Goal: Task Accomplishment & Management: Complete application form

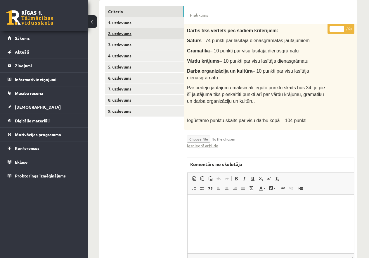
click at [126, 52] on ul "Criteria 1. uzdevums 2. uzdevums 3. uzdevums 4. uzdevums 5. uzdevums 6. uzdevum…" at bounding box center [144, 139] width 79 height 267
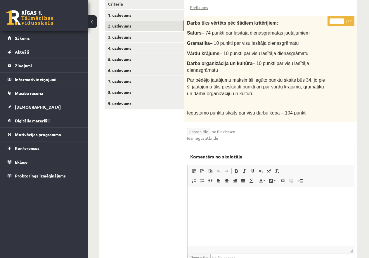
scroll to position [153, 0]
click at [125, 34] on link "3. uzdevums" at bounding box center [144, 36] width 79 height 11
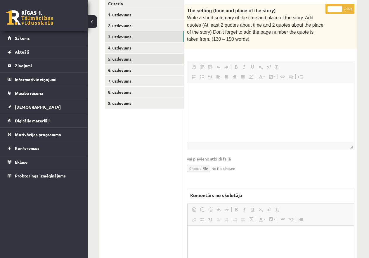
scroll to position [0, 0]
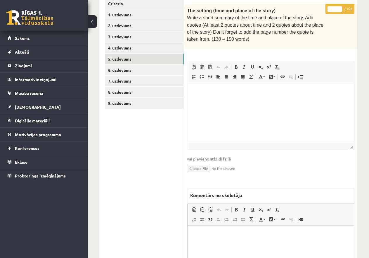
click at [130, 58] on link "5. uzdevums" at bounding box center [144, 59] width 79 height 11
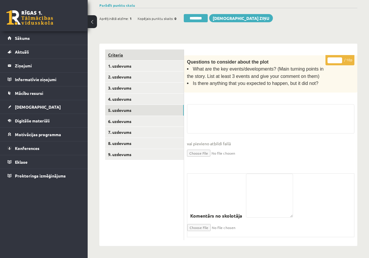
scroll to position [100, 0]
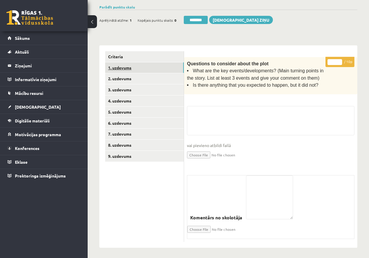
click at [124, 64] on link "1. uzdevums" at bounding box center [144, 67] width 79 height 11
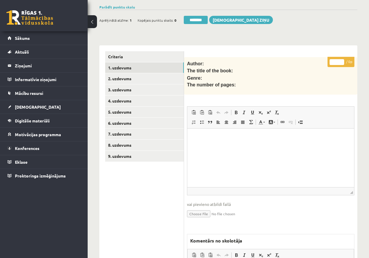
scroll to position [0, 0]
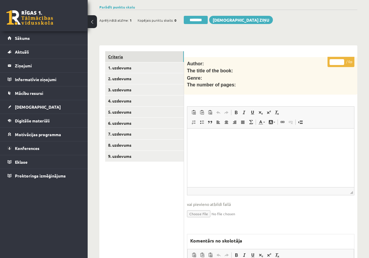
click at [118, 55] on link "Criteria" at bounding box center [144, 56] width 79 height 11
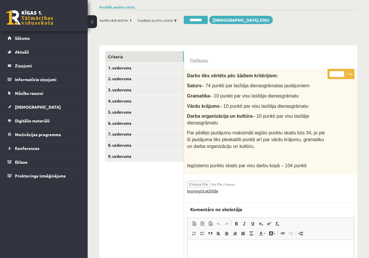
click at [203, 189] on link "Iesniegtā atbilde" at bounding box center [202, 190] width 31 height 6
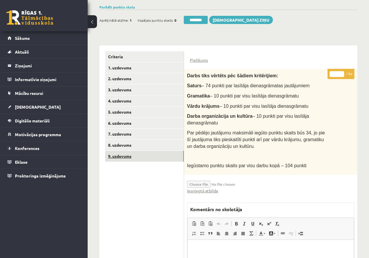
click at [122, 154] on link "9. uzdevums" at bounding box center [144, 156] width 79 height 11
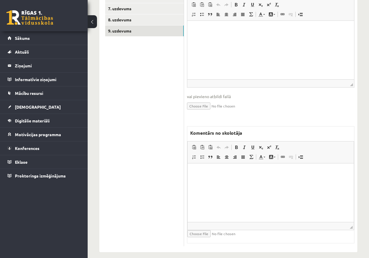
scroll to position [228, 0]
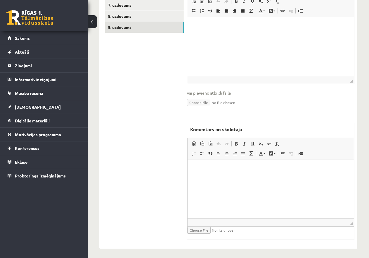
click at [230, 175] on html at bounding box center [271, 169] width 166 height 18
click at [207, 167] on p "**********" at bounding box center [271, 168] width 155 height 6
click at [214, 168] on p "**********" at bounding box center [271, 168] width 155 height 6
drag, startPoint x: 215, startPoint y: 168, endPoint x: 393, endPoint y: 340, distance: 247.7
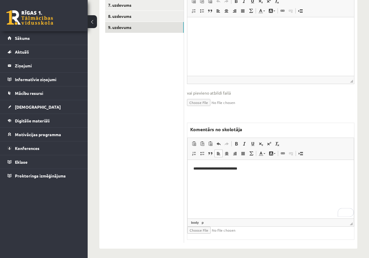
click at [251, 164] on html "**********" at bounding box center [271, 169] width 166 height 18
click at [191, 167] on html "**********" at bounding box center [271, 173] width 166 height 27
click at [215, 167] on p "**********" at bounding box center [271, 168] width 155 height 6
click at [279, 167] on p "**********" at bounding box center [271, 168] width 155 height 6
click at [124, 24] on link "9. uzdevums" at bounding box center [144, 27] width 79 height 11
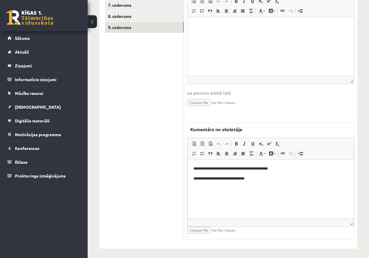
scroll to position [0, 0]
click at [261, 175] on body "**********" at bounding box center [271, 173] width 155 height 16
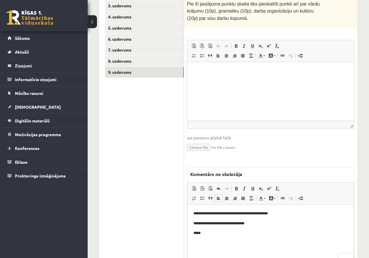
scroll to position [170, 0]
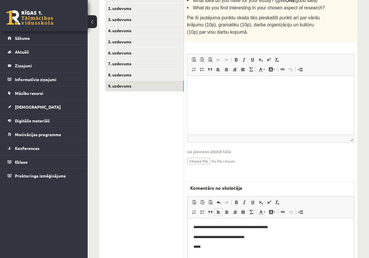
click at [261, 236] on p "**********" at bounding box center [271, 237] width 155 height 6
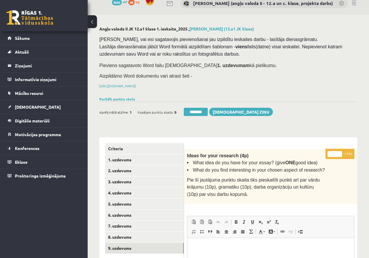
scroll to position [0, 0]
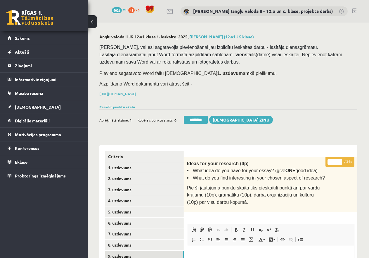
drag, startPoint x: 330, startPoint y: 158, endPoint x: 336, endPoint y: 158, distance: 5.9
click at [336, 159] on input "*" at bounding box center [335, 162] width 15 height 6
type input "**"
click at [137, 241] on link "8. uzdevums" at bounding box center [144, 244] width 79 height 11
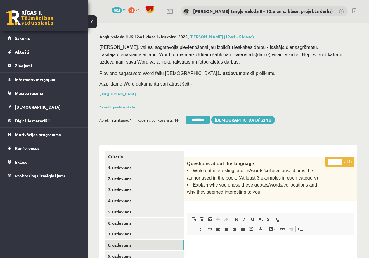
drag, startPoint x: 330, startPoint y: 160, endPoint x: 339, endPoint y: 162, distance: 9.8
click at [339, 162] on input "*" at bounding box center [335, 162] width 15 height 6
drag, startPoint x: 330, startPoint y: 161, endPoint x: 336, endPoint y: 161, distance: 5.8
click at [336, 161] on input "**" at bounding box center [335, 162] width 15 height 6
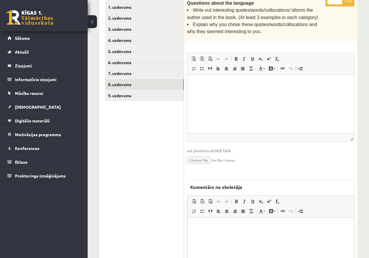
scroll to position [218, 0]
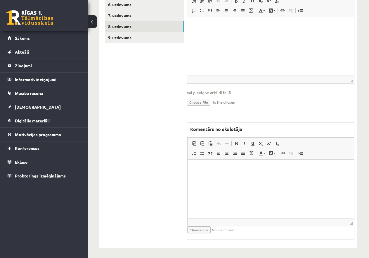
type input "*"
click at [217, 174] on html at bounding box center [271, 168] width 166 height 18
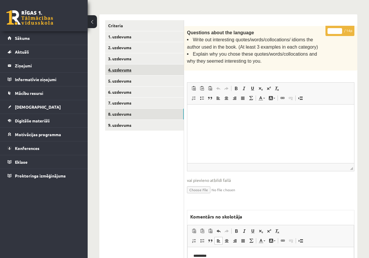
scroll to position [130, 0]
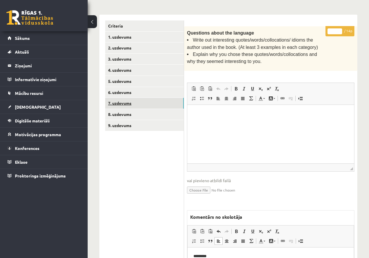
click at [134, 102] on link "7. uzdevums" at bounding box center [144, 103] width 79 height 11
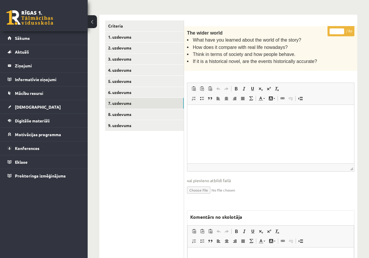
scroll to position [0, 0]
drag, startPoint x: 338, startPoint y: 30, endPoint x: 326, endPoint y: 30, distance: 11.7
click at [326, 30] on div "* / 8p The wider world What have you learned about the world of the story? How …" at bounding box center [270, 178] width 173 height 304
type input "*"
click at [135, 87] on link "6. uzdevums" at bounding box center [144, 92] width 79 height 11
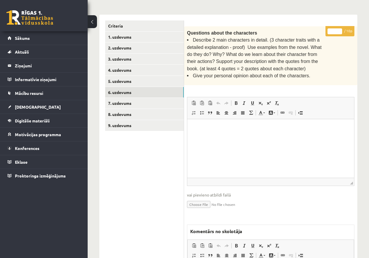
click at [333, 29] on input "*" at bounding box center [335, 31] width 15 height 6
type input "**"
click at [137, 79] on link "5. uzdevums" at bounding box center [144, 81] width 79 height 11
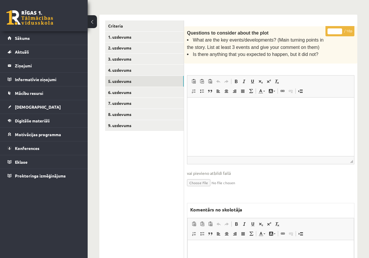
click at [331, 31] on input "*" at bounding box center [335, 31] width 15 height 6
type input "**"
click at [117, 69] on link "4. uzdevums" at bounding box center [144, 70] width 79 height 11
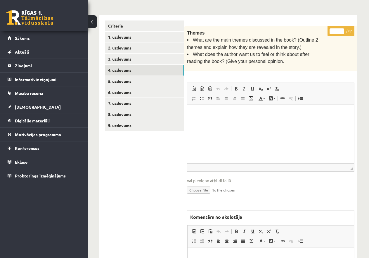
drag, startPoint x: 333, startPoint y: 32, endPoint x: 336, endPoint y: 31, distance: 3.6
click at [336, 31] on input "*" at bounding box center [337, 31] width 15 height 6
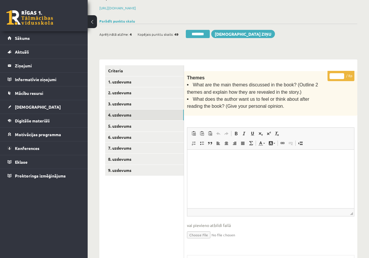
scroll to position [72, 0]
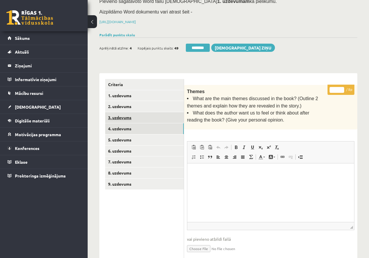
type input "*"
click at [130, 117] on link "3. uzdevums" at bounding box center [144, 117] width 79 height 11
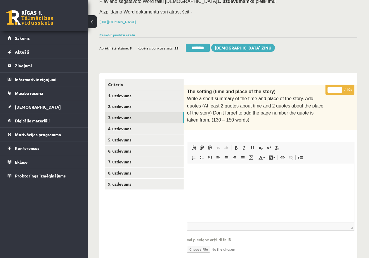
scroll to position [0, 0]
drag, startPoint x: 329, startPoint y: 87, endPoint x: 337, endPoint y: 87, distance: 7.9
click at [337, 87] on input "*" at bounding box center [335, 90] width 15 height 6
type input "*"
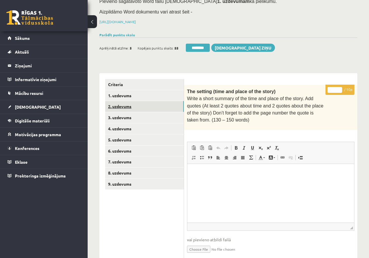
click at [122, 104] on link "2. uzdevums" at bounding box center [144, 106] width 79 height 11
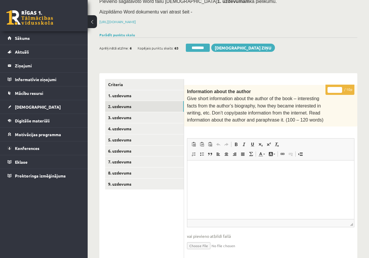
drag, startPoint x: 335, startPoint y: 87, endPoint x: 338, endPoint y: 88, distance: 3.0
click at [338, 88] on input "*" at bounding box center [335, 90] width 15 height 6
type input "*"
click at [131, 93] on link "1. uzdevums" at bounding box center [144, 95] width 79 height 11
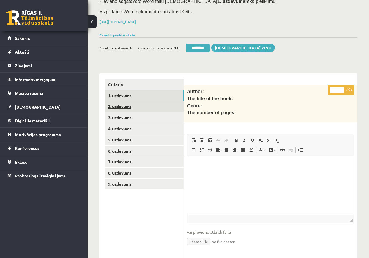
click at [127, 105] on link "2. uzdevums" at bounding box center [144, 106] width 79 height 11
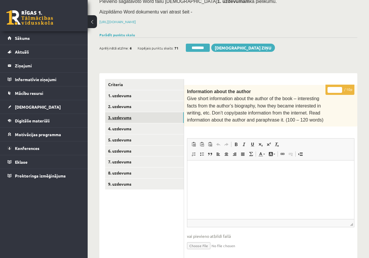
click at [131, 114] on link "3. uzdevums" at bounding box center [144, 117] width 79 height 11
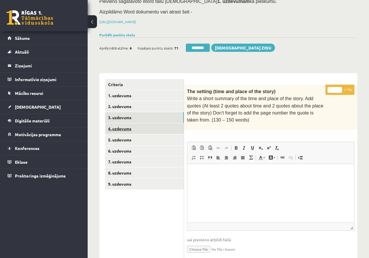
click at [128, 127] on link "4. uzdevums" at bounding box center [144, 128] width 79 height 11
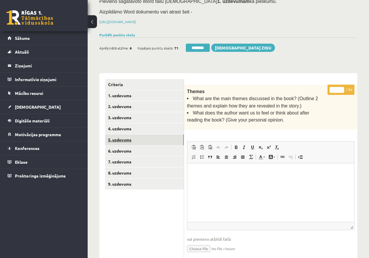
click at [128, 136] on link "5. uzdevums" at bounding box center [144, 139] width 79 height 11
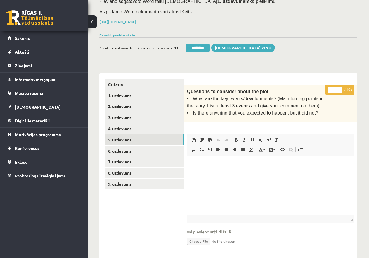
click at [341, 89] on input "*" at bounding box center [335, 90] width 15 height 6
type input "*"
click at [341, 89] on input "*" at bounding box center [335, 90] width 15 height 6
click at [138, 148] on link "6. uzdevums" at bounding box center [144, 150] width 79 height 11
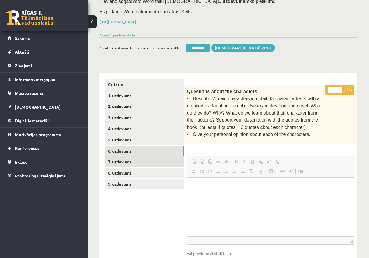
click at [127, 160] on link "7. uzdevums" at bounding box center [144, 161] width 79 height 11
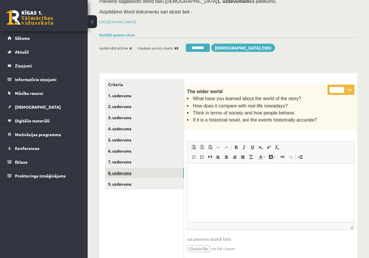
click at [124, 169] on link "8. uzdevums" at bounding box center [144, 172] width 79 height 11
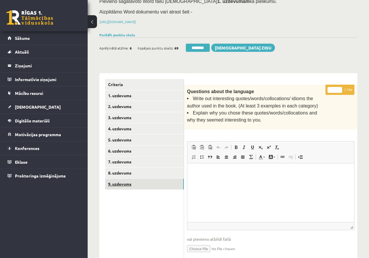
click at [125, 183] on link "9. uzdevums" at bounding box center [144, 183] width 79 height 11
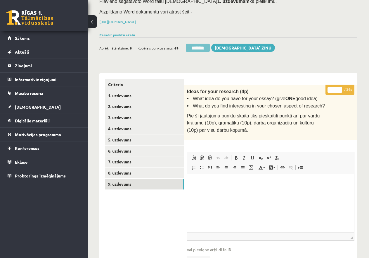
click at [202, 44] on input "********" at bounding box center [198, 48] width 24 height 8
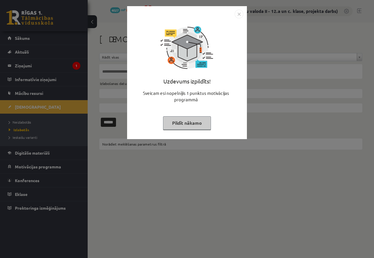
drag, startPoint x: 185, startPoint y: 119, endPoint x: 93, endPoint y: 93, distance: 96.3
click at [181, 119] on button "Pildīt nākamo" at bounding box center [187, 122] width 48 height 13
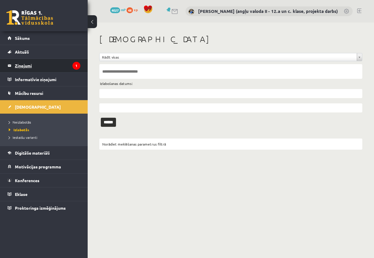
click at [36, 65] on legend "Ziņojumi 1" at bounding box center [47, 65] width 65 height 13
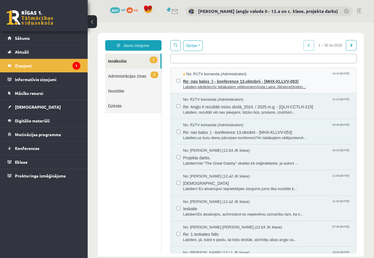
click at [204, 82] on span "Re: nav balss :) - konference 13.oktobrii - [MHX-KLLVV-053]" at bounding box center [267, 80] width 168 height 7
click at [228, 83] on span "Re: nav balss :) - konference 13.oktobrii - [MHX-KLLVV-053]" at bounding box center [267, 80] width 168 height 7
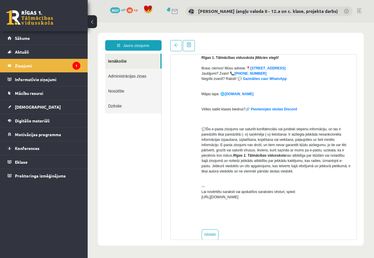
scroll to position [177, 0]
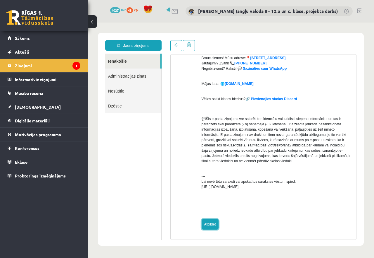
click at [214, 222] on link "Atbildēt" at bounding box center [210, 224] width 17 height 11
type input "**********"
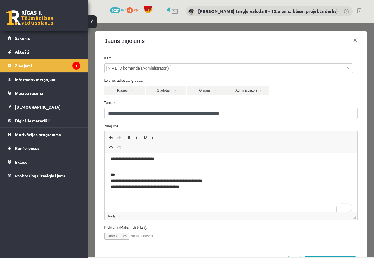
scroll to position [25, 0]
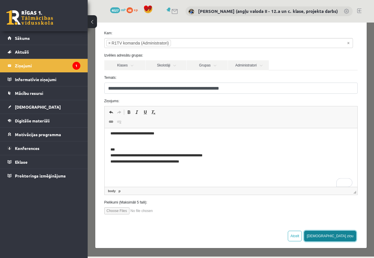
click at [342, 234] on button "[DEMOGRAPHIC_DATA] ziņu" at bounding box center [330, 235] width 52 height 11
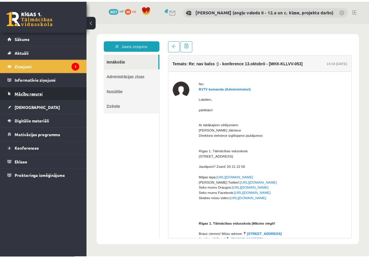
scroll to position [0, 0]
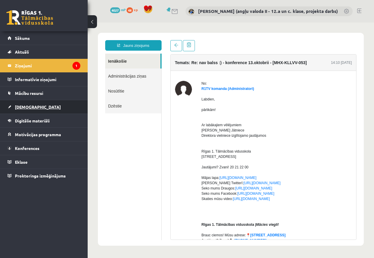
click at [23, 104] on link "[DEMOGRAPHIC_DATA]" at bounding box center [44, 106] width 73 height 13
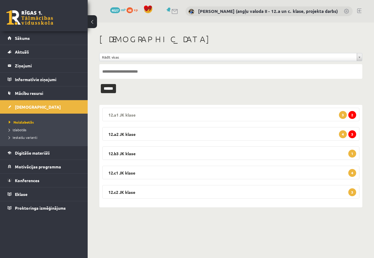
click at [245, 108] on legend "12.a1 JK klase 2 3" at bounding box center [230, 114] width 257 height 13
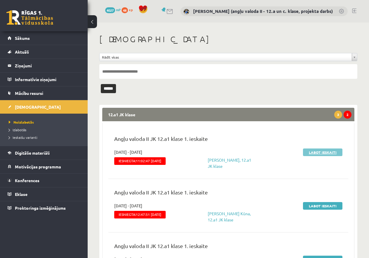
click at [332, 151] on link "Labot ieskaiti" at bounding box center [322, 152] width 39 height 8
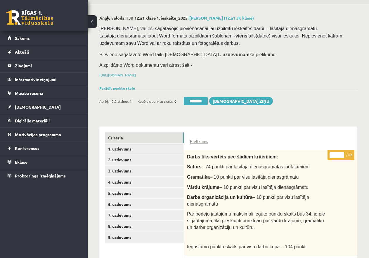
scroll to position [29, 0]
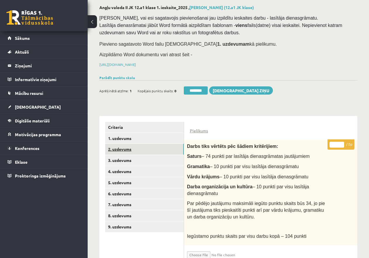
click at [123, 147] on link "2. uzdevums" at bounding box center [144, 149] width 79 height 11
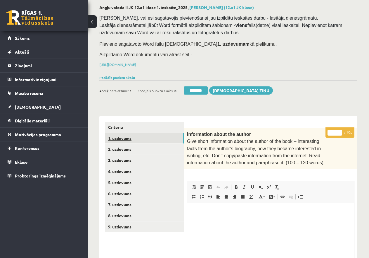
click at [121, 137] on link "1. uzdevums" at bounding box center [144, 138] width 79 height 11
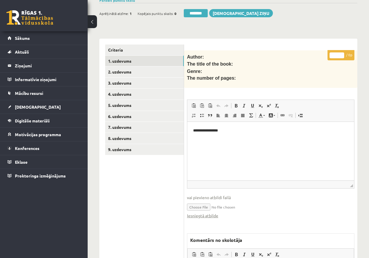
scroll to position [0, 0]
click at [203, 213] on link "Iesniegtā atbilde" at bounding box center [202, 215] width 31 height 6
click at [137, 149] on link "9. uzdevums" at bounding box center [144, 149] width 79 height 11
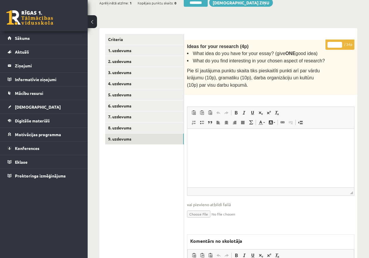
scroll to position [228, 0]
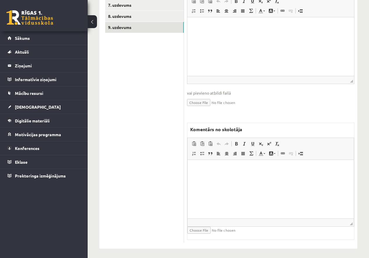
click at [209, 172] on html at bounding box center [271, 169] width 166 height 18
click at [255, 167] on p "**********" at bounding box center [271, 168] width 155 height 6
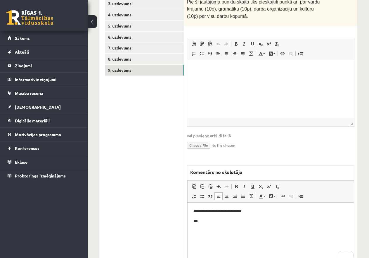
scroll to position [170, 0]
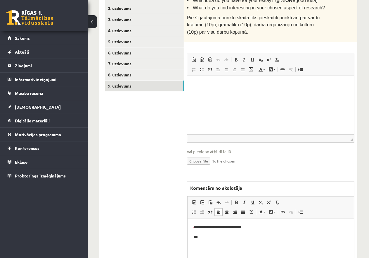
click at [259, 227] on p "**********" at bounding box center [271, 227] width 155 height 6
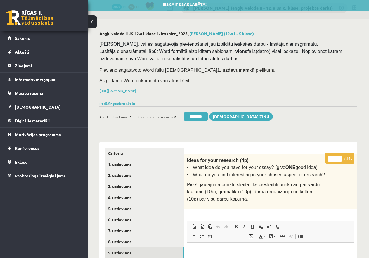
scroll to position [0, 0]
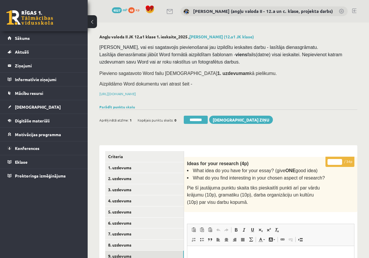
drag, startPoint x: 335, startPoint y: 159, endPoint x: 331, endPoint y: 158, distance: 3.3
click at [331, 159] on input "*" at bounding box center [335, 162] width 15 height 6
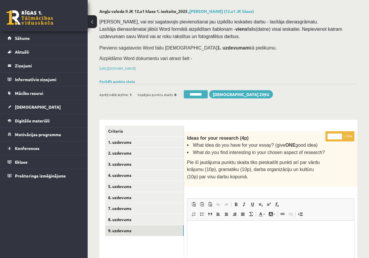
scroll to position [58, 0]
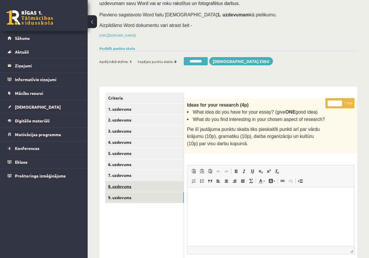
type input "**"
click at [129, 185] on link "8. uzdevums" at bounding box center [144, 186] width 79 height 11
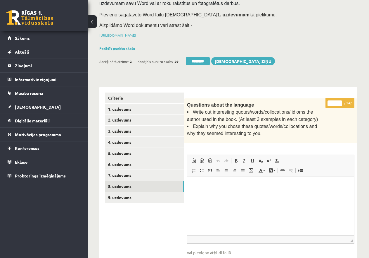
scroll to position [218, 0]
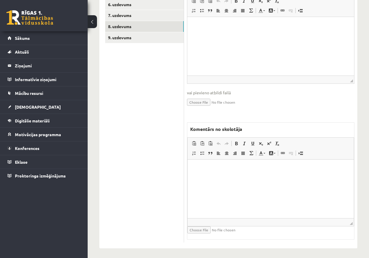
click at [225, 177] on html at bounding box center [271, 168] width 166 height 18
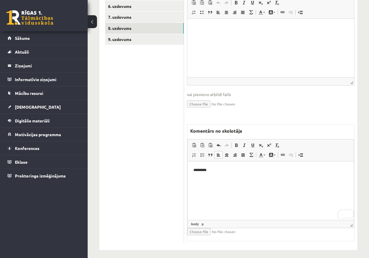
scroll to position [13, 0]
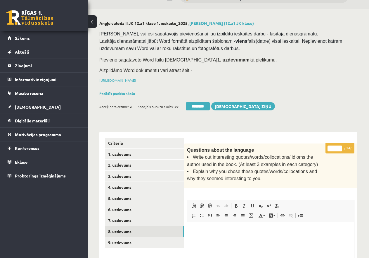
drag, startPoint x: 335, startPoint y: 146, endPoint x: 311, endPoint y: 146, distance: 24.3
type input "*"
click at [120, 218] on link "7. uzdevums" at bounding box center [144, 220] width 79 height 11
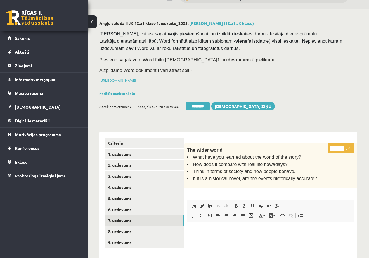
scroll to position [189, 0]
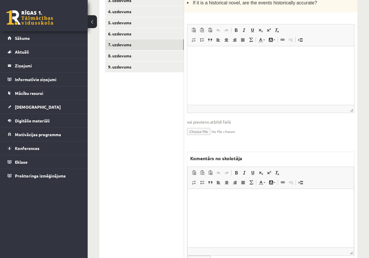
click at [213, 201] on html at bounding box center [271, 197] width 166 height 18
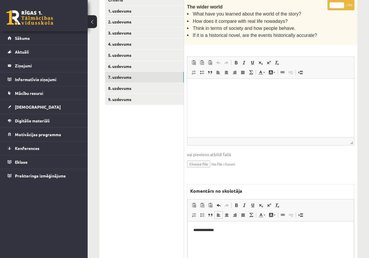
scroll to position [101, 0]
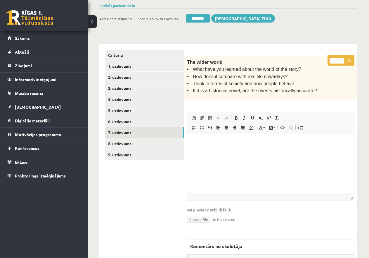
drag, startPoint x: 336, startPoint y: 58, endPoint x: 332, endPoint y: 58, distance: 4.7
click at [332, 58] on input "*" at bounding box center [337, 61] width 15 height 6
type input "*"
click at [132, 152] on link "9. uzdevums" at bounding box center [144, 154] width 79 height 11
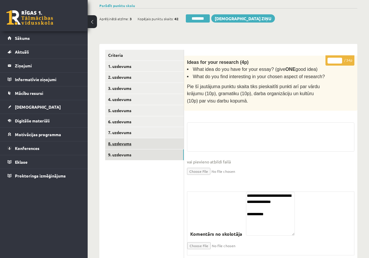
click at [124, 142] on link "8. uzdevums" at bounding box center [144, 143] width 79 height 11
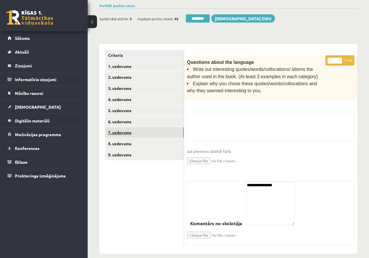
click at [126, 132] on link "7. uzdevums" at bounding box center [144, 132] width 79 height 11
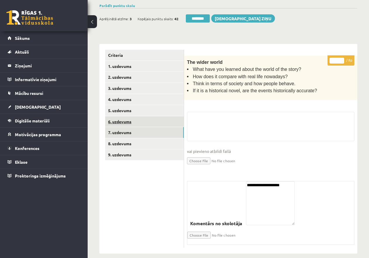
click at [127, 120] on link "6. uzdevums" at bounding box center [144, 121] width 79 height 11
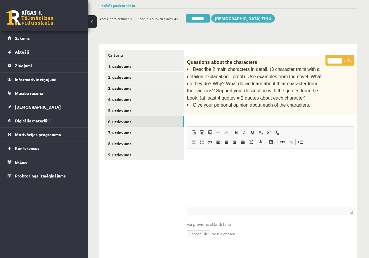
scroll to position [0, 0]
click at [331, 58] on input "*" at bounding box center [335, 61] width 15 height 6
type input "**"
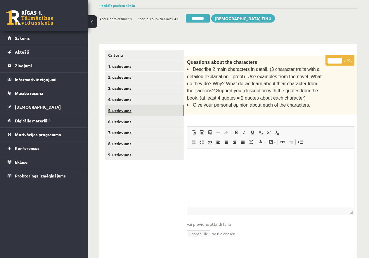
click at [142, 108] on link "5. uzdevums" at bounding box center [144, 110] width 79 height 11
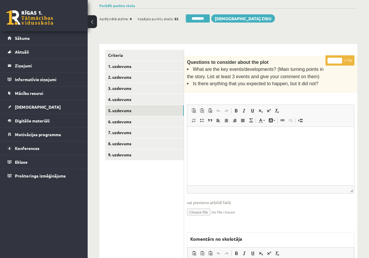
click at [330, 59] on input "*" at bounding box center [335, 61] width 15 height 6
type input "**"
click at [125, 96] on link "4. uzdevums" at bounding box center [144, 99] width 79 height 11
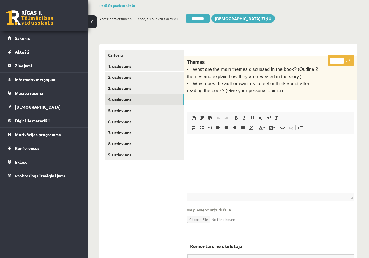
drag, startPoint x: 334, startPoint y: 59, endPoint x: 338, endPoint y: 59, distance: 4.4
click at [338, 59] on input "*" at bounding box center [337, 61] width 15 height 6
type input "*"
click at [140, 84] on link "3. uzdevums" at bounding box center [144, 88] width 79 height 11
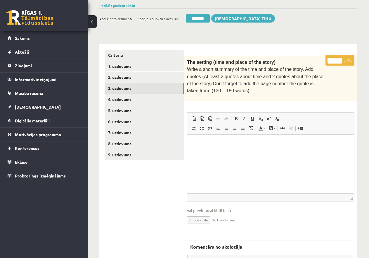
click at [329, 58] on input "*" at bounding box center [335, 61] width 15 height 6
type input "**"
click at [126, 72] on link "2. uzdevums" at bounding box center [144, 77] width 79 height 11
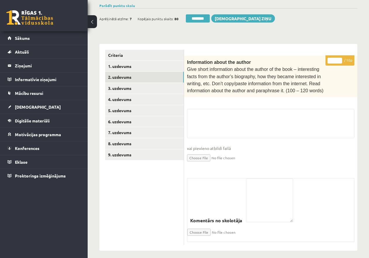
click at [332, 60] on input "*" at bounding box center [335, 61] width 15 height 6
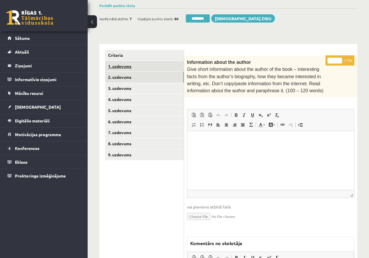
type input "**"
click at [127, 63] on link "1. uzdevums" at bounding box center [144, 66] width 79 height 11
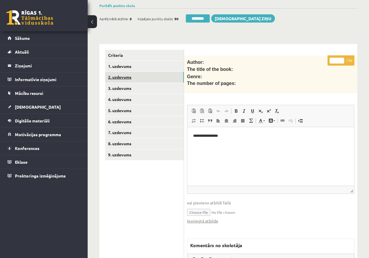
click at [127, 76] on link "2. uzdevums" at bounding box center [144, 77] width 79 height 11
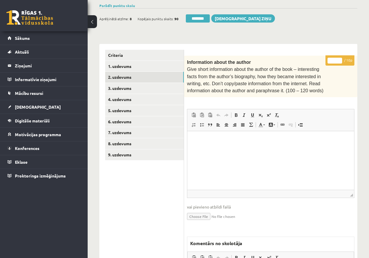
type input "*"
click at [338, 60] on input "*" at bounding box center [335, 61] width 15 height 6
click at [133, 98] on link "4. uzdevums" at bounding box center [144, 99] width 79 height 11
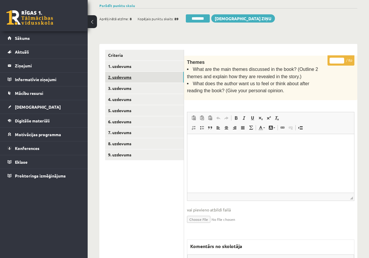
click at [146, 74] on link "2. uzdevums" at bounding box center [144, 77] width 79 height 11
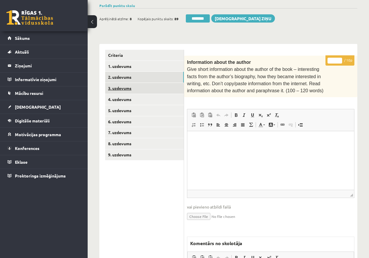
click at [151, 85] on link "3. uzdevums" at bounding box center [144, 88] width 79 height 11
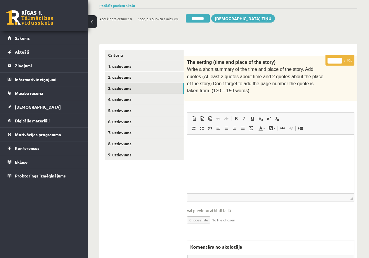
type input "*"
click at [341, 61] on input "*" at bounding box center [335, 61] width 15 height 6
click at [119, 65] on link "1. uzdevums" at bounding box center [144, 66] width 79 height 11
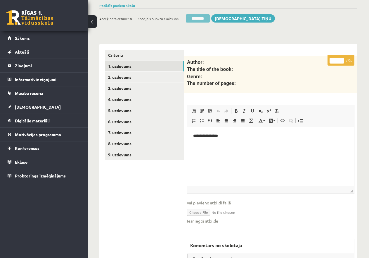
click at [199, 16] on input "********" at bounding box center [198, 18] width 24 height 8
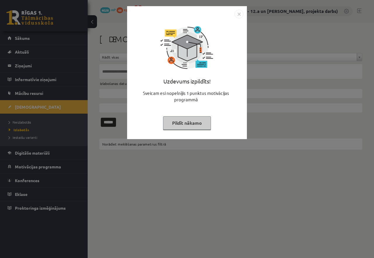
click at [172, 122] on button "Pildīt nākamo" at bounding box center [187, 122] width 48 height 13
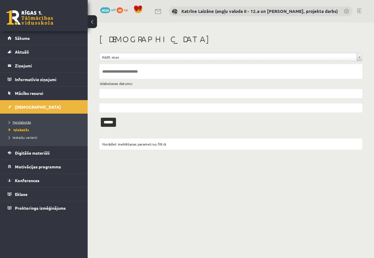
click at [19, 120] on span "Neizlabotās" at bounding box center [20, 122] width 22 height 5
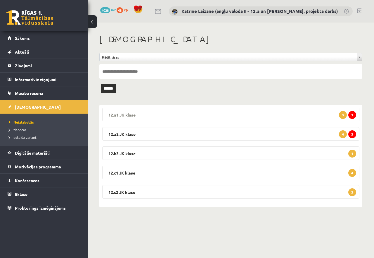
click at [172, 111] on legend "12.a1 JK klase 1 3" at bounding box center [230, 114] width 257 height 13
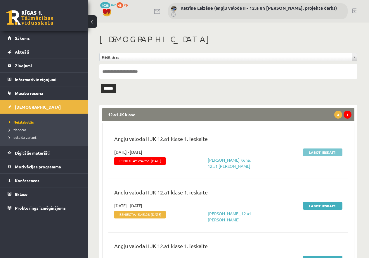
click at [319, 151] on link "Labot ieskaiti" at bounding box center [322, 152] width 39 height 8
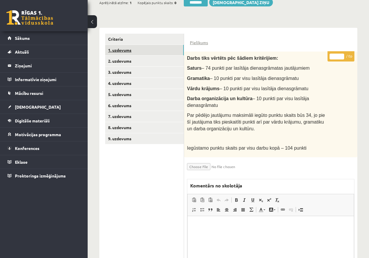
click at [117, 48] on link "1. uzdevums" at bounding box center [144, 50] width 79 height 11
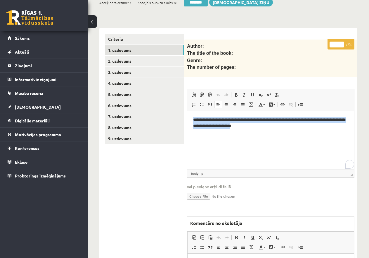
drag, startPoint x: 303, startPoint y: 125, endPoint x: 190, endPoint y: 113, distance: 113.5
click at [190, 113] on html "**********" at bounding box center [270, 123] width 167 height 24
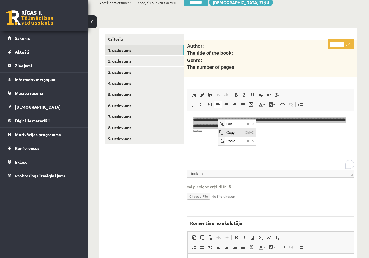
drag, startPoint x: 232, startPoint y: 130, endPoint x: 263, endPoint y: 120, distance: 32.3
click at [232, 130] on span "Copy" at bounding box center [234, 132] width 18 height 8
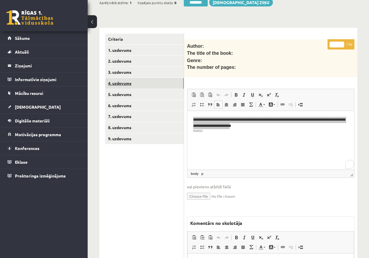
click at [122, 78] on link "4. uzdevums" at bounding box center [144, 83] width 79 height 11
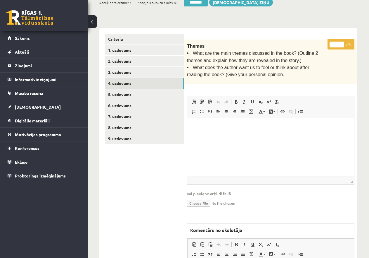
drag, startPoint x: 338, startPoint y: 44, endPoint x: 329, endPoint y: 42, distance: 9.7
click at [329, 42] on p "* / 8p" at bounding box center [341, 44] width 27 height 10
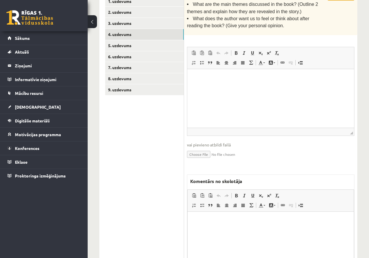
scroll to position [218, 0]
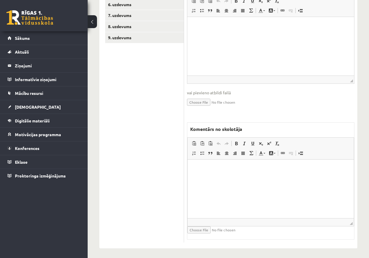
type input "*"
click at [206, 177] on html at bounding box center [271, 168] width 166 height 18
click at [193, 168] on html "**********" at bounding box center [271, 168] width 166 height 18
click at [126, 25] on link "8. uzdevums" at bounding box center [144, 26] width 79 height 11
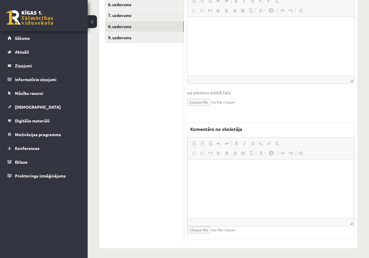
scroll to position [0, 0]
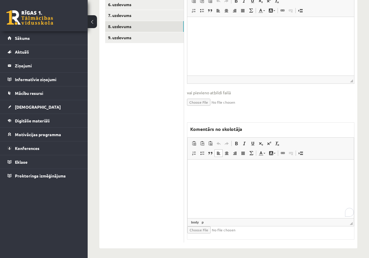
click at [213, 168] on p "Editor, wiswyg-editor-47434044064720-1760354932-447" at bounding box center [271, 168] width 155 height 6
drag, startPoint x: 326, startPoint y: 169, endPoint x: 183, endPoint y: 163, distance: 142.5
click at [188, 163] on html "**********" at bounding box center [271, 168] width 166 height 18
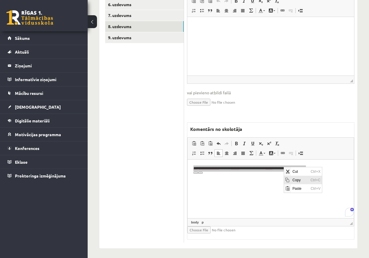
click at [297, 179] on span "Copy" at bounding box center [300, 179] width 18 height 8
copy p "**********"
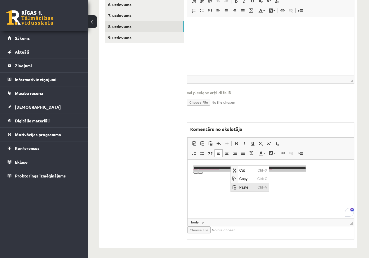
click at [245, 185] on span "Paste" at bounding box center [247, 186] width 18 height 8
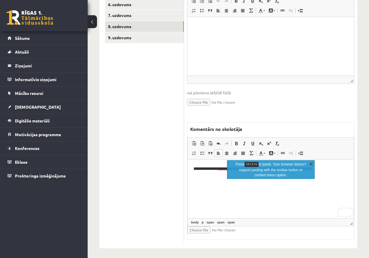
click at [310, 162] on link "X" at bounding box center [311, 164] width 6 height 6
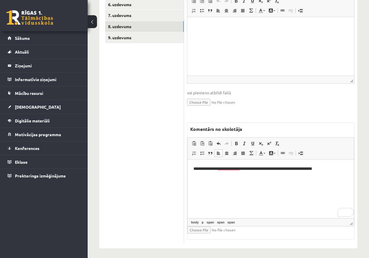
click at [302, 177] on html "**********" at bounding box center [271, 168] width 166 height 18
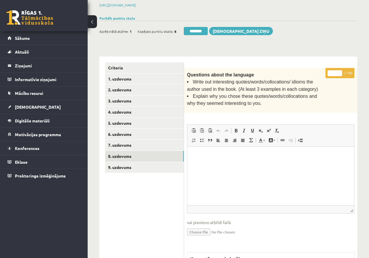
scroll to position [72, 0]
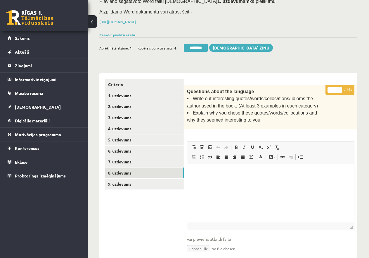
drag, startPoint x: 336, startPoint y: 88, endPoint x: 325, endPoint y: 88, distance: 11.4
click at [325, 88] on div "* / 14p Questions about the language Write out interesting quotes/words/colloca…" at bounding box center [270, 237] width 173 height 304
type input "*"
click at [128, 94] on link "1. uzdevums" at bounding box center [144, 95] width 79 height 11
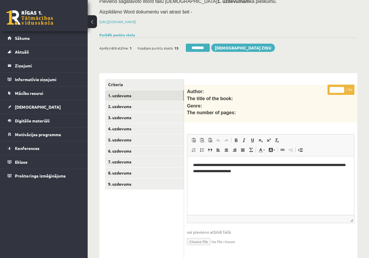
scroll to position [0, 0]
click at [135, 158] on link "7. uzdevums" at bounding box center [144, 161] width 79 height 11
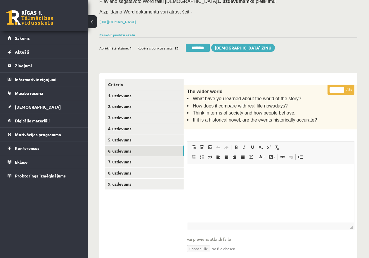
click at [126, 150] on link "6. uzdevums" at bounding box center [144, 150] width 79 height 11
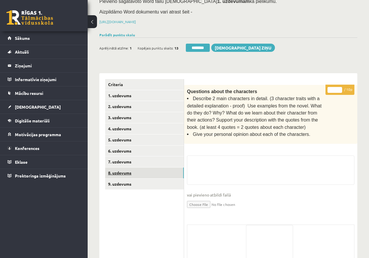
click at [130, 171] on link "8. uzdevums" at bounding box center [144, 172] width 79 height 11
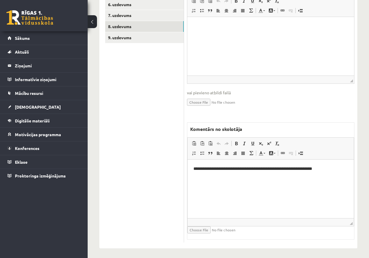
scroll to position [101, 0]
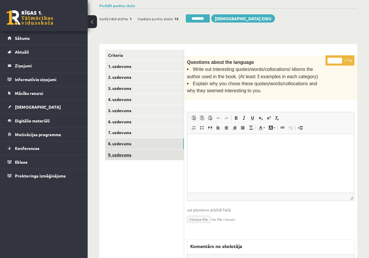
click at [135, 151] on link "9. uzdevums" at bounding box center [144, 154] width 79 height 11
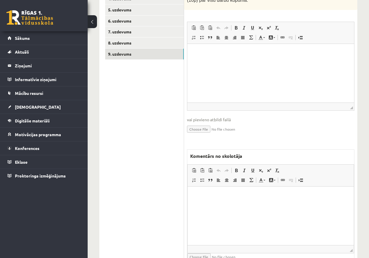
scroll to position [228, 0]
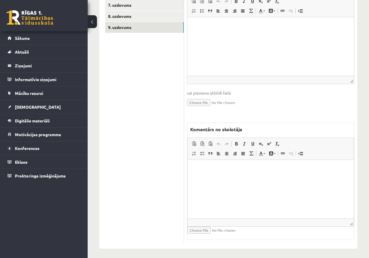
click at [220, 175] on html at bounding box center [271, 169] width 166 height 18
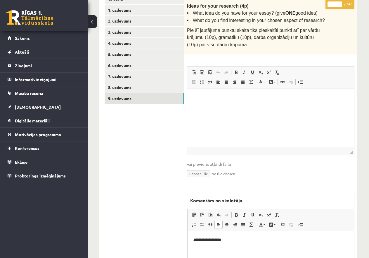
scroll to position [82, 0]
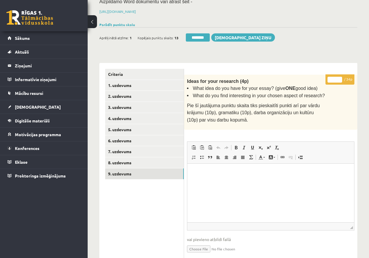
click at [332, 78] on input "*" at bounding box center [335, 80] width 15 height 6
type input "**"
click at [121, 160] on link "8. uzdevums" at bounding box center [144, 162] width 79 height 11
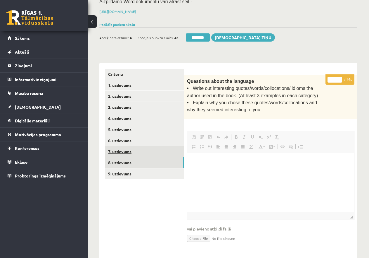
scroll to position [0, 0]
click at [121, 147] on link "7. uzdevums" at bounding box center [144, 151] width 79 height 11
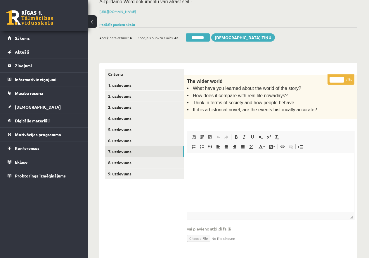
click at [337, 77] on input "*" at bounding box center [337, 80] width 15 height 6
type input "*"
click at [124, 138] on link "6. uzdevums" at bounding box center [144, 140] width 79 height 11
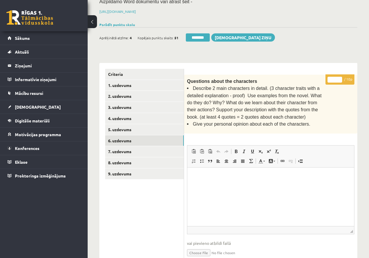
click at [329, 77] on input "*" at bounding box center [335, 80] width 15 height 6
type input "**"
click at [153, 129] on link "5. uzdevums" at bounding box center [144, 129] width 79 height 11
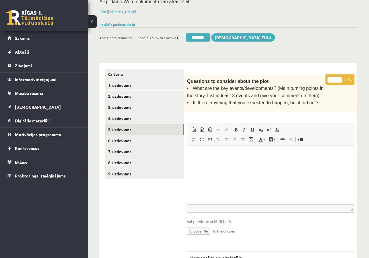
click at [332, 77] on input "*" at bounding box center [335, 80] width 15 height 6
type input "**"
click at [146, 116] on link "4. uzdevums" at bounding box center [144, 118] width 79 height 11
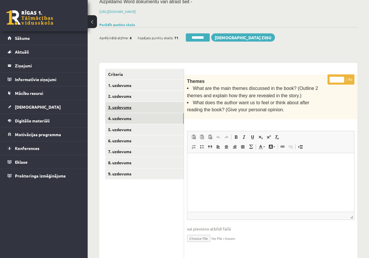
click at [128, 105] on link "3. uzdevums" at bounding box center [144, 107] width 79 height 11
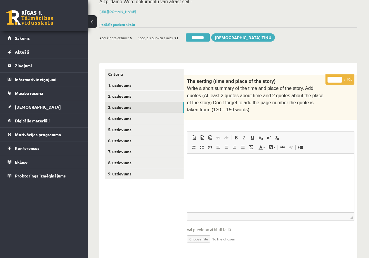
click at [331, 77] on input "*" at bounding box center [335, 80] width 15 height 6
type input "**"
click at [135, 105] on link "3. uzdevums" at bounding box center [144, 107] width 79 height 11
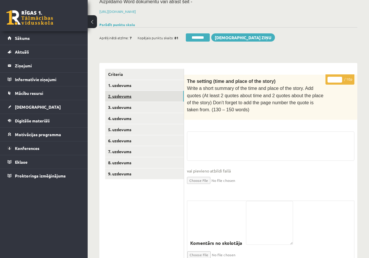
click at [134, 95] on link "2. uzdevums" at bounding box center [144, 96] width 79 height 11
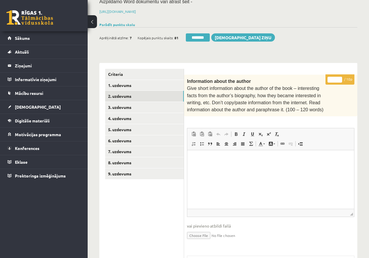
click at [332, 78] on input "*" at bounding box center [335, 80] width 15 height 6
type input "**"
click at [123, 83] on link "1. uzdevums" at bounding box center [144, 85] width 79 height 11
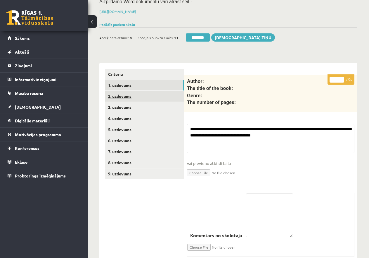
click at [123, 94] on link "2. uzdevums" at bounding box center [144, 96] width 79 height 11
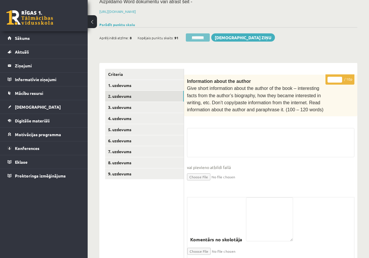
click at [206, 35] on input "********" at bounding box center [198, 37] width 24 height 8
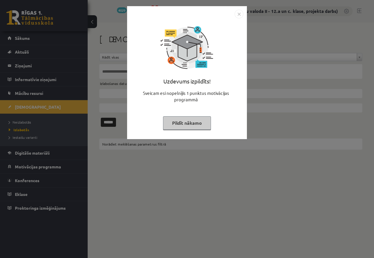
click at [171, 120] on button "Pildīt nākamo" at bounding box center [187, 122] width 48 height 13
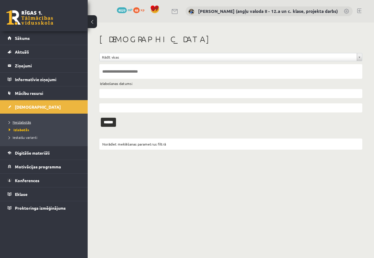
click at [26, 122] on span "Neizlabotās" at bounding box center [20, 122] width 22 height 5
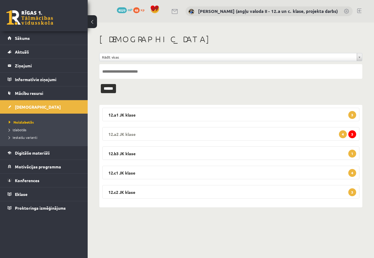
click at [175, 134] on legend "12.a2 JK klase 3 4" at bounding box center [230, 133] width 257 height 13
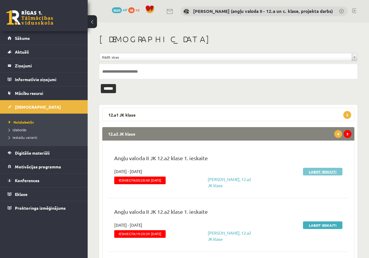
click at [321, 169] on link "Labot ieskaiti" at bounding box center [322, 172] width 39 height 8
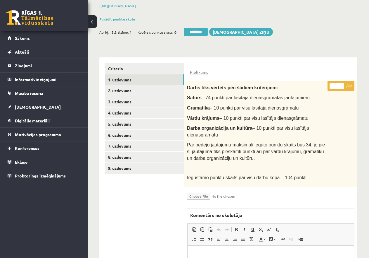
click at [126, 77] on link "1. uzdevums" at bounding box center [144, 79] width 79 height 11
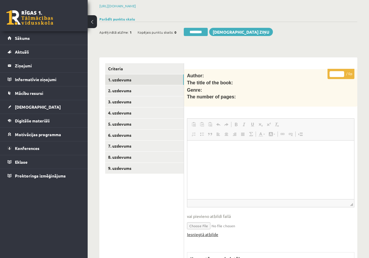
click at [206, 231] on link "Iesniegtā atbilde" at bounding box center [202, 234] width 31 height 6
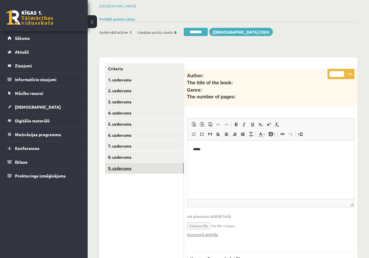
click at [135, 170] on link "9. uzdevums" at bounding box center [144, 168] width 79 height 11
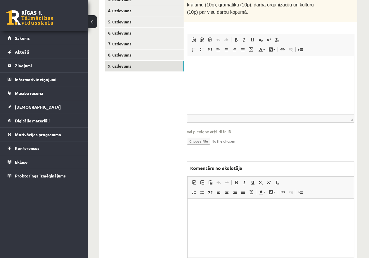
scroll to position [228, 0]
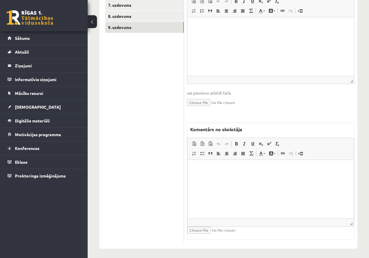
click at [227, 177] on html at bounding box center [271, 169] width 166 height 18
click at [220, 167] on p "**********" at bounding box center [271, 168] width 155 height 6
click at [209, 179] on span "Paste" at bounding box center [214, 179] width 18 height 8
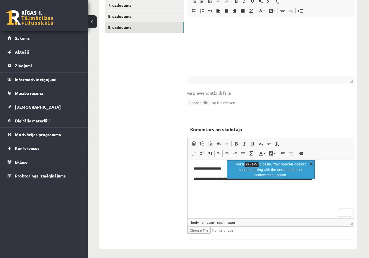
click at [311, 163] on link "X" at bounding box center [311, 164] width 6 height 6
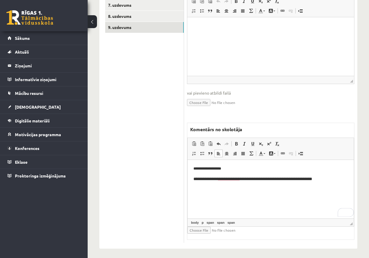
click at [193, 179] on html "**********" at bounding box center [271, 174] width 166 height 28
click at [201, 179] on span "**********" at bounding box center [253, 179] width 119 height 4
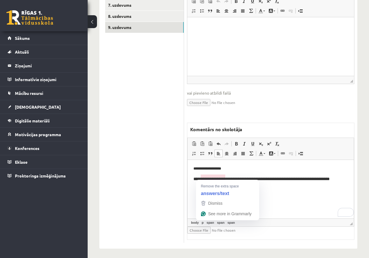
click at [225, 178] on span "**********" at bounding box center [262, 179] width 136 height 4
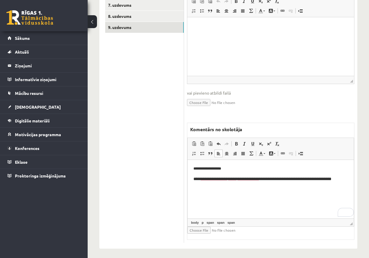
click at [335, 177] on p "**********" at bounding box center [271, 178] width 155 height 7
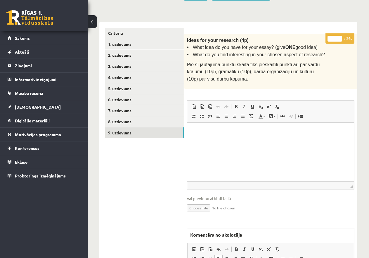
scroll to position [24, 0]
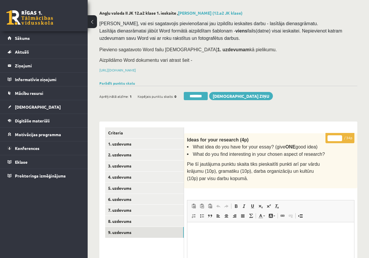
click at [331, 137] on input "*" at bounding box center [335, 138] width 15 height 6
type input "**"
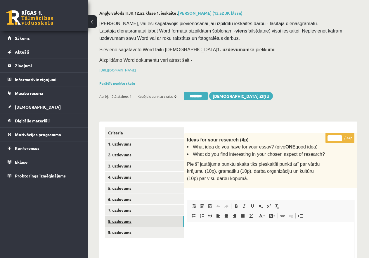
click at [144, 218] on link "8. uzdevums" at bounding box center [144, 220] width 79 height 11
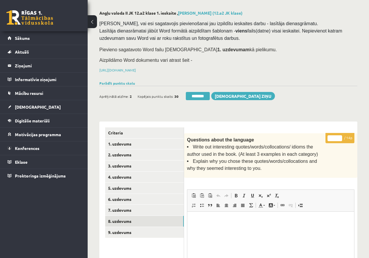
scroll to position [0, 0]
drag, startPoint x: 332, startPoint y: 134, endPoint x: 340, endPoint y: 136, distance: 8.4
click at [340, 136] on input "*" at bounding box center [335, 138] width 15 height 6
type input "**"
click at [140, 209] on link "7. uzdevums" at bounding box center [144, 209] width 79 height 11
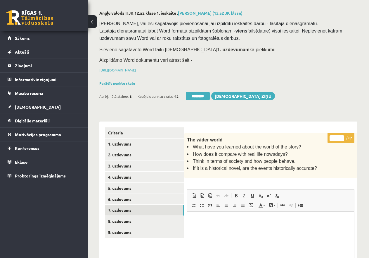
drag, startPoint x: 333, startPoint y: 136, endPoint x: 337, endPoint y: 136, distance: 3.8
click at [337, 136] on input "*" at bounding box center [337, 138] width 15 height 6
type input "*"
click at [123, 197] on link "6. uzdevums" at bounding box center [144, 199] width 79 height 11
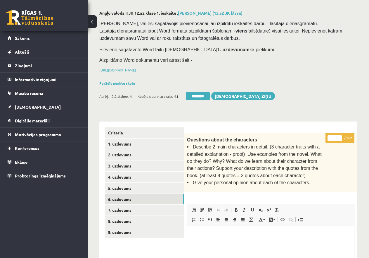
drag, startPoint x: 332, startPoint y: 137, endPoint x: 338, endPoint y: 136, distance: 5.3
click at [338, 136] on input "*" at bounding box center [335, 138] width 15 height 6
type input "*"
click at [121, 186] on link "5. uzdevums" at bounding box center [144, 187] width 79 height 11
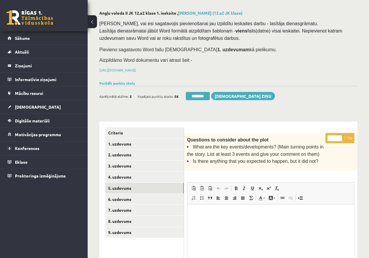
drag, startPoint x: 331, startPoint y: 137, endPoint x: 338, endPoint y: 137, distance: 7.3
click at [338, 137] on input "*" at bounding box center [335, 138] width 15 height 6
type input "*"
click at [154, 175] on link "4. uzdevums" at bounding box center [144, 176] width 79 height 11
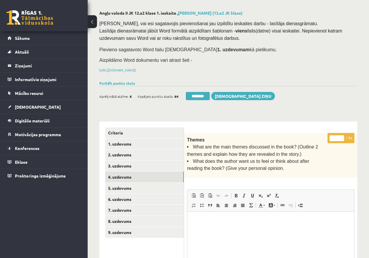
drag, startPoint x: 332, startPoint y: 136, endPoint x: 345, endPoint y: 136, distance: 13.5
click at [345, 136] on p "* / 8p" at bounding box center [341, 138] width 27 height 10
type input "*"
click at [137, 165] on link "3. uzdevums" at bounding box center [144, 165] width 79 height 11
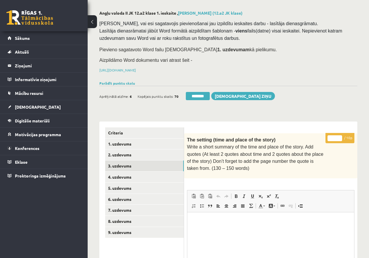
click at [335, 137] on input "*" at bounding box center [335, 138] width 15 height 6
type input "*"
click at [125, 152] on link "2. uzdevums" at bounding box center [144, 154] width 79 height 11
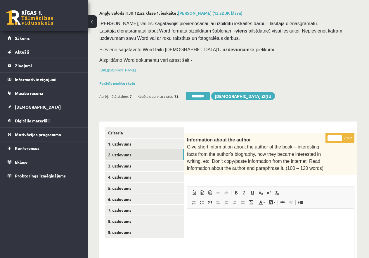
click at [338, 136] on input "*" at bounding box center [335, 138] width 15 height 6
type input "*"
click at [142, 140] on link "1. uzdevums" at bounding box center [144, 143] width 79 height 11
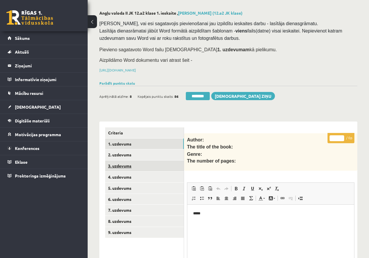
click at [131, 163] on link "3. uzdevums" at bounding box center [144, 165] width 79 height 11
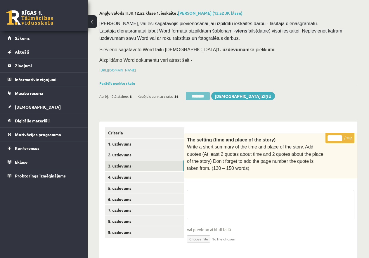
click at [199, 92] on input "********" at bounding box center [198, 96] width 24 height 8
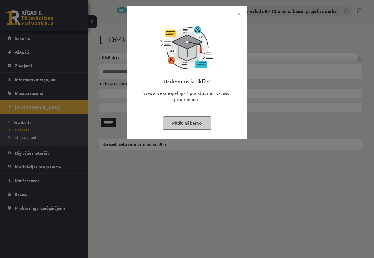
click at [184, 118] on button "Pildīt nākamo" at bounding box center [187, 122] width 48 height 13
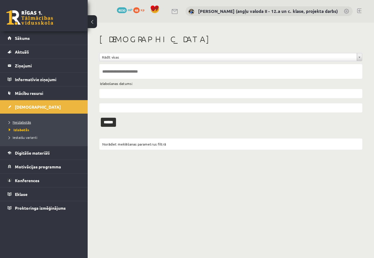
click at [28, 121] on span "Neizlabotās" at bounding box center [20, 122] width 22 height 5
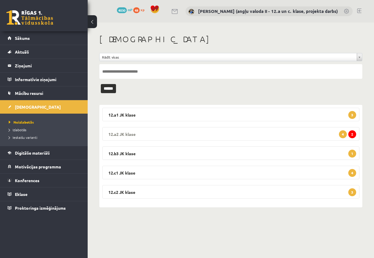
click at [267, 133] on legend "12.a2 JK klase 2 4" at bounding box center [230, 133] width 257 height 13
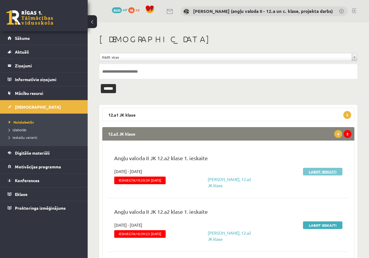
click at [318, 169] on link "Labot ieskaiti" at bounding box center [322, 172] width 39 height 8
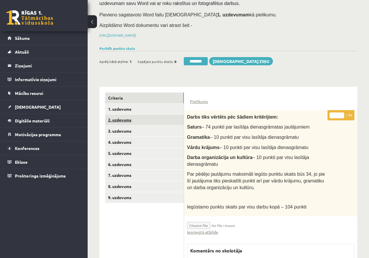
click at [128, 119] on link "2. uzdevums" at bounding box center [144, 119] width 79 height 11
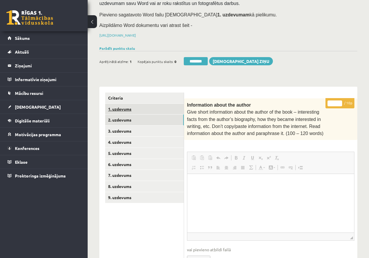
click at [126, 107] on link "1. uzdevums" at bounding box center [144, 109] width 79 height 11
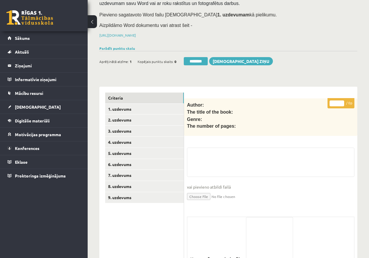
click at [123, 97] on link "Criteria" at bounding box center [144, 97] width 79 height 11
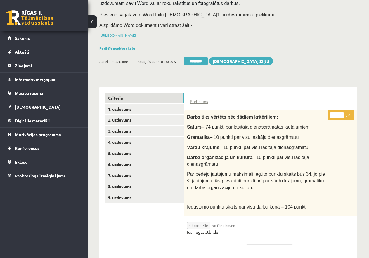
click at [209, 229] on link "Iesniegtā atbilde" at bounding box center [202, 232] width 31 height 6
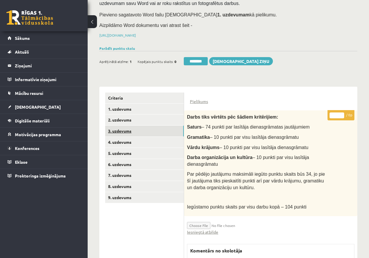
click at [127, 129] on link "3. uzdevums" at bounding box center [144, 130] width 79 height 11
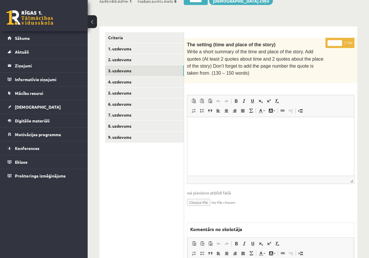
scroll to position [219, 0]
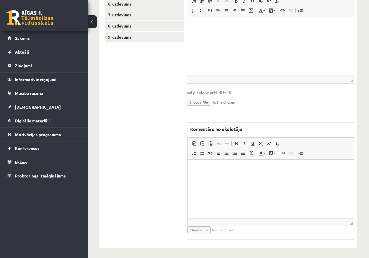
click at [222, 177] on html at bounding box center [271, 168] width 166 height 18
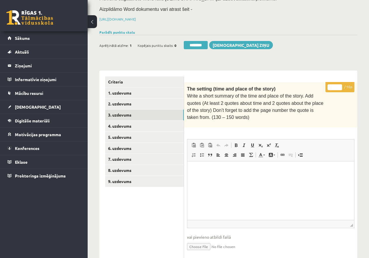
scroll to position [73, 0]
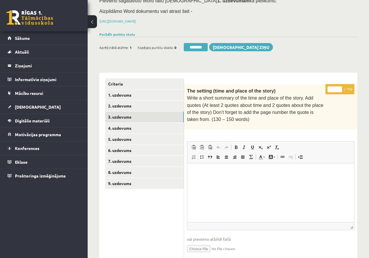
drag, startPoint x: 336, startPoint y: 87, endPoint x: 322, endPoint y: 87, distance: 14.0
click at [322, 87] on div "* / 10p The setting (time and place of the story) Write a short summary of the …" at bounding box center [270, 236] width 173 height 304
type input "*"
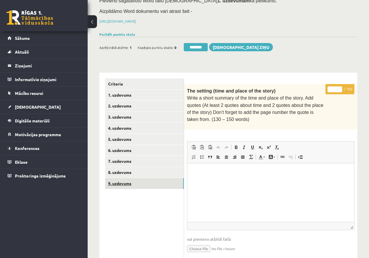
click at [129, 181] on link "9. uzdevums" at bounding box center [144, 183] width 79 height 11
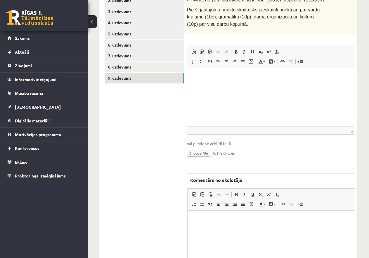
scroll to position [228, 0]
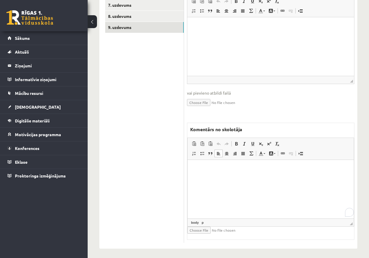
click at [213, 177] on html at bounding box center [271, 169] width 166 height 18
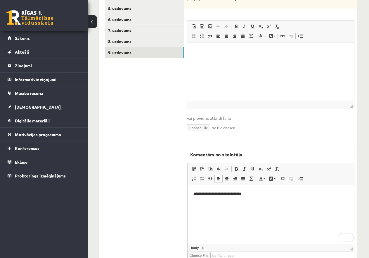
scroll to position [53, 0]
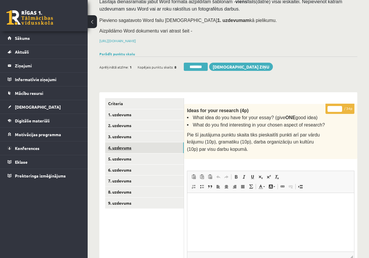
click at [136, 144] on link "4. uzdevums" at bounding box center [144, 147] width 79 height 11
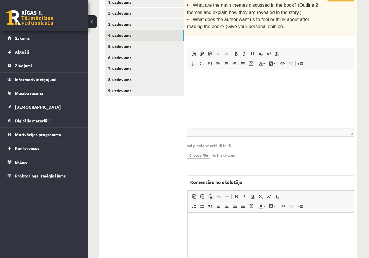
scroll to position [0, 0]
click at [221, 220] on p "Editor, wiswyg-editor-47433937146660-1760355722-477" at bounding box center [271, 221] width 155 height 6
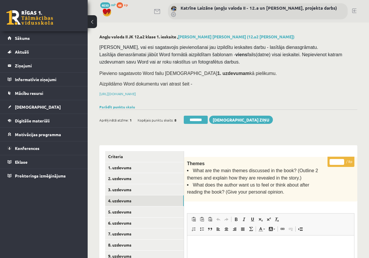
drag, startPoint x: 337, startPoint y: 160, endPoint x: 328, endPoint y: 160, distance: 8.2
click at [328, 160] on p "* / 8p" at bounding box center [341, 161] width 27 height 10
type input "*"
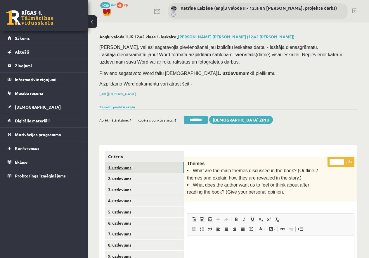
click at [135, 167] on link "1. uzdevums" at bounding box center [144, 167] width 79 height 11
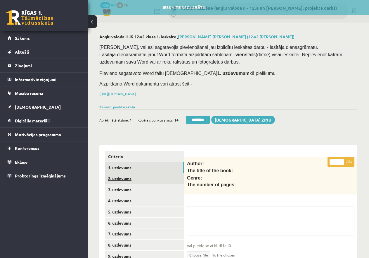
click at [135, 182] on link "2. uzdevums" at bounding box center [144, 178] width 79 height 11
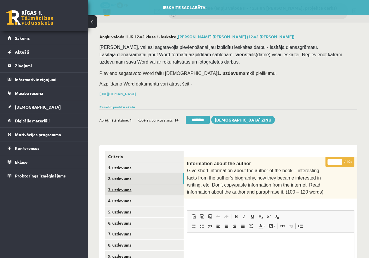
click at [136, 189] on link "3. uzdevums" at bounding box center [144, 189] width 79 height 11
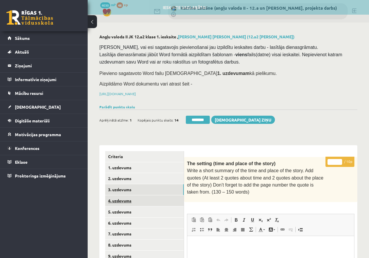
click at [136, 200] on link "4. uzdevums" at bounding box center [144, 200] width 79 height 11
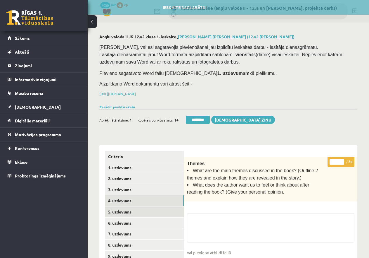
click at [140, 212] on link "5. uzdevums" at bounding box center [144, 211] width 79 height 11
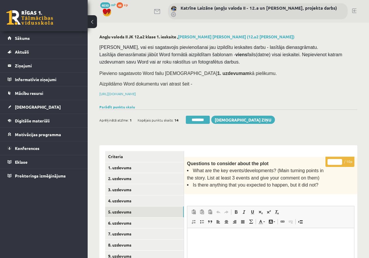
drag, startPoint x: 335, startPoint y: 160, endPoint x: 325, endPoint y: 160, distance: 10.5
type input "*"
click at [117, 220] on link "6. uzdevums" at bounding box center [144, 222] width 79 height 11
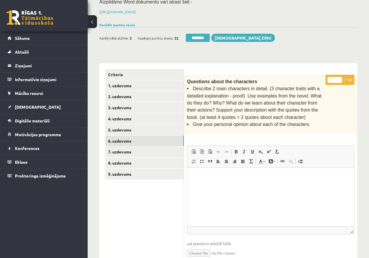
scroll to position [175, 0]
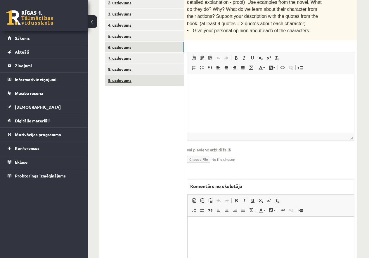
click at [117, 80] on link "9. uzdevums" at bounding box center [144, 80] width 79 height 11
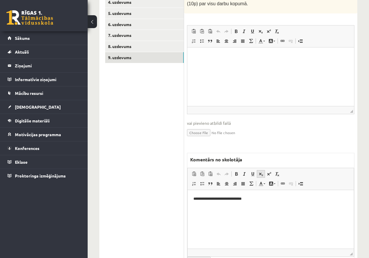
scroll to position [228, 0]
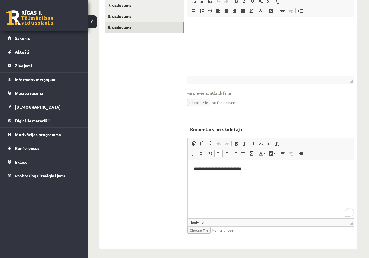
click at [263, 168] on p "**********" at bounding box center [271, 168] width 155 height 6
click at [193, 178] on html "**********" at bounding box center [271, 173] width 166 height 27
click at [239, 178] on p "**********" at bounding box center [271, 178] width 155 height 6
click at [238, 178] on p "**********" at bounding box center [271, 178] width 155 height 6
drag, startPoint x: 325, startPoint y: 179, endPoint x: 192, endPoint y: 177, distance: 132.5
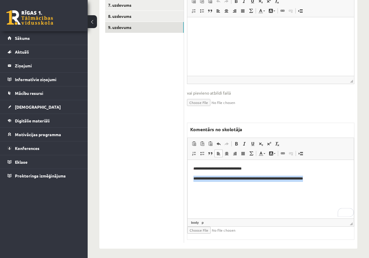
click at [192, 177] on html "**********" at bounding box center [271, 173] width 166 height 27
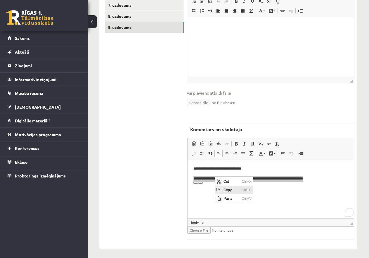
scroll to position [0, 0]
click at [230, 190] on span "Copy" at bounding box center [231, 189] width 18 height 8
copy p "**********"
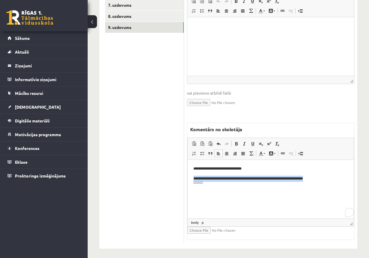
drag, startPoint x: 246, startPoint y: 195, endPoint x: 220, endPoint y: 195, distance: 26.6
click at [220, 187] on html "**********" at bounding box center [271, 173] width 166 height 27
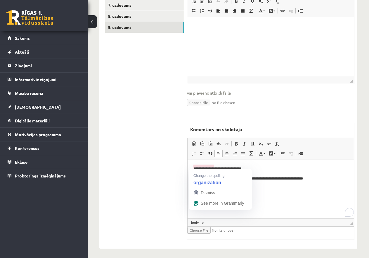
click at [215, 169] on p "**********" at bounding box center [271, 168] width 155 height 6
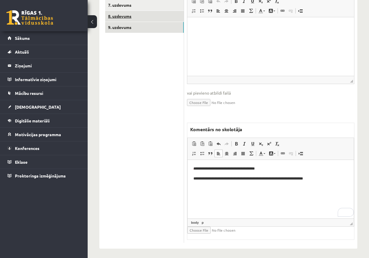
click at [149, 13] on link "8. uzdevums" at bounding box center [144, 16] width 79 height 11
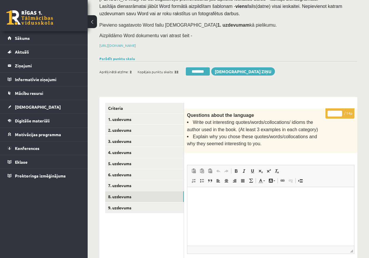
drag, startPoint x: 336, startPoint y: 113, endPoint x: 328, endPoint y: 111, distance: 8.3
click at [328, 111] on input "*" at bounding box center [335, 114] width 15 height 6
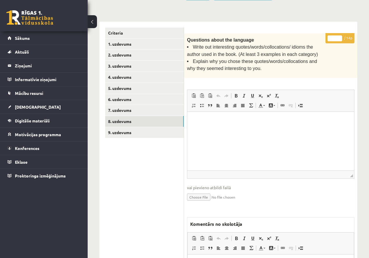
scroll to position [218, 0]
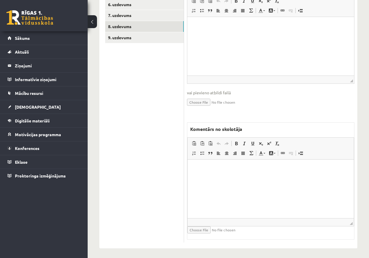
type input "*"
click at [205, 171] on html at bounding box center [271, 168] width 166 height 18
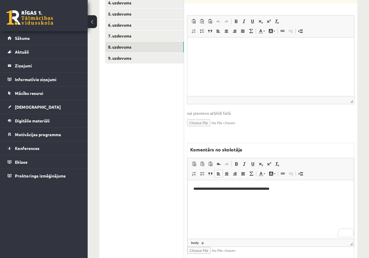
scroll to position [189, 0]
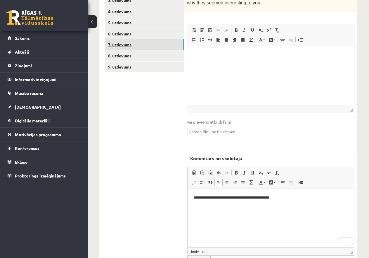
click at [138, 43] on link "7. uzdevums" at bounding box center [144, 44] width 79 height 11
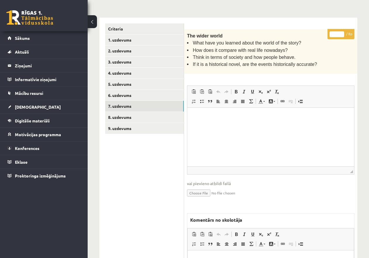
scroll to position [43, 0]
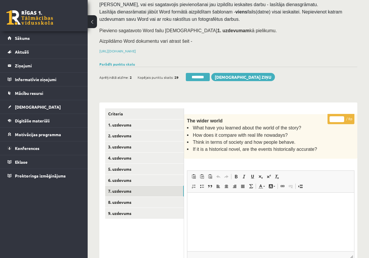
drag, startPoint x: 337, startPoint y: 117, endPoint x: 330, endPoint y: 118, distance: 7.0
click at [330, 118] on input "*" at bounding box center [337, 119] width 15 height 6
type input "*"
click at [149, 177] on link "6. uzdevums" at bounding box center [144, 180] width 79 height 11
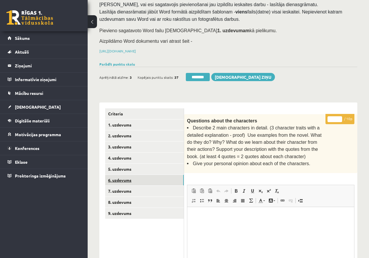
scroll to position [0, 0]
drag, startPoint x: 335, startPoint y: 117, endPoint x: 323, endPoint y: 117, distance: 12.0
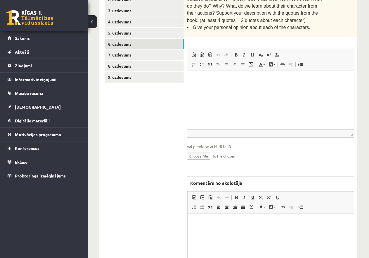
scroll to position [189, 0]
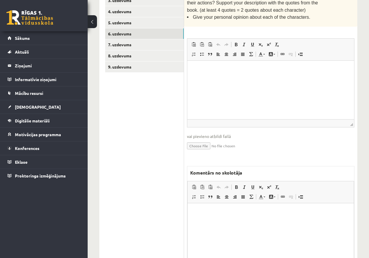
type input "*"
click at [208, 213] on p "Editor, wiswyg-editor-47434002616060-1760356096-706" at bounding box center [271, 211] width 155 height 6
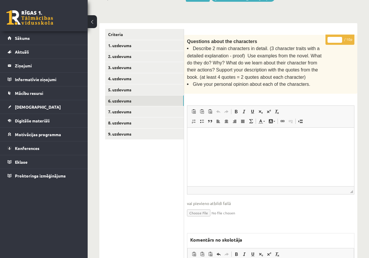
scroll to position [13, 0]
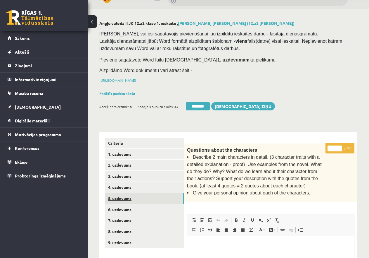
click at [141, 196] on link "5. uzdevums" at bounding box center [144, 198] width 79 height 11
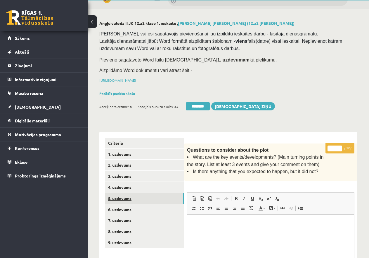
scroll to position [0, 0]
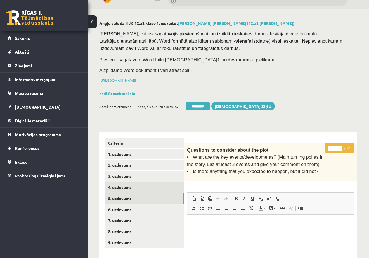
click at [131, 186] on link "4. uzdevums" at bounding box center [144, 187] width 79 height 11
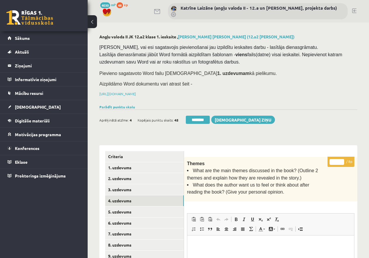
type input "*"
click at [342, 159] on input "*" at bounding box center [337, 162] width 15 height 6
click at [120, 188] on link "3. uzdevums" at bounding box center [144, 189] width 79 height 11
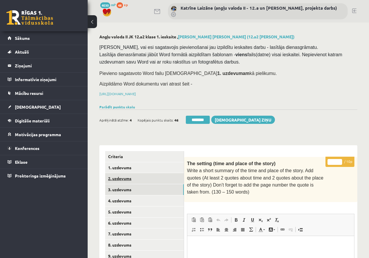
click at [134, 176] on link "2. uzdevums" at bounding box center [144, 178] width 79 height 11
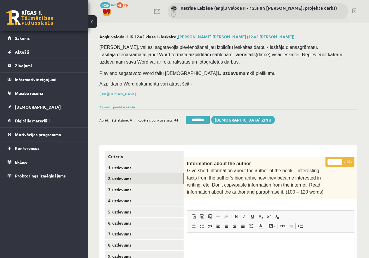
click at [329, 160] on input "*" at bounding box center [335, 162] width 15 height 6
type input "**"
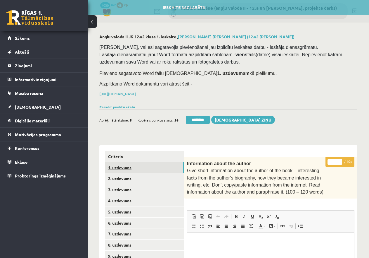
click at [152, 168] on link "1. uzdevums" at bounding box center [144, 167] width 79 height 11
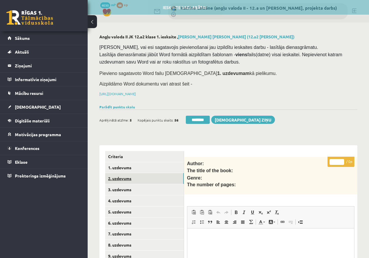
click at [144, 176] on link "2. uzdevums" at bounding box center [144, 178] width 79 height 11
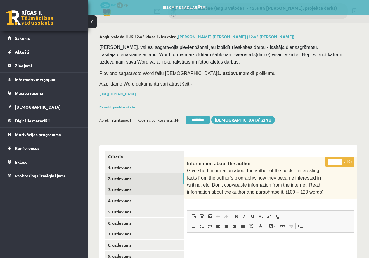
click at [154, 189] on link "3. uzdevums" at bounding box center [144, 189] width 79 height 11
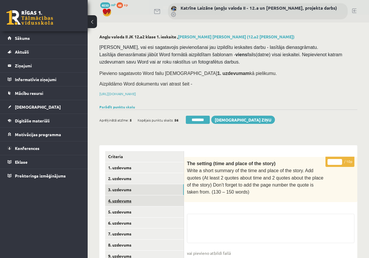
click at [153, 199] on link "4. uzdevums" at bounding box center [144, 200] width 79 height 11
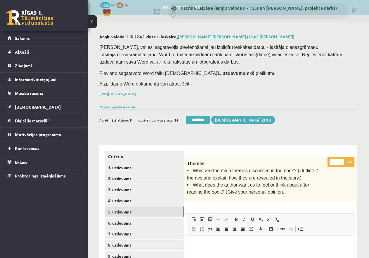
click at [153, 210] on link "5. uzdevums" at bounding box center [144, 211] width 79 height 11
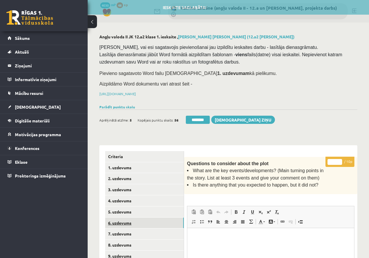
click at [152, 219] on link "6. uzdevums" at bounding box center [144, 222] width 79 height 11
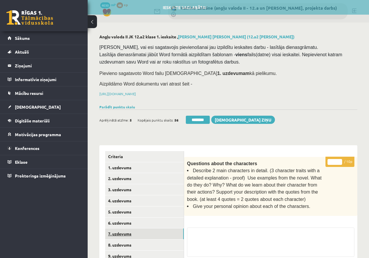
click at [154, 233] on link "7. uzdevums" at bounding box center [144, 233] width 79 height 11
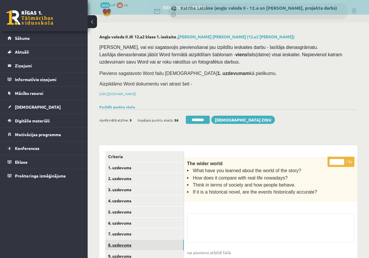
click at [152, 240] on link "8. uzdevums" at bounding box center [144, 244] width 79 height 11
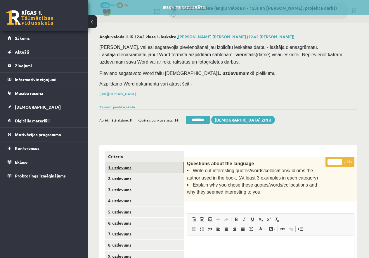
click at [140, 166] on link "1. uzdevums" at bounding box center [144, 167] width 79 height 11
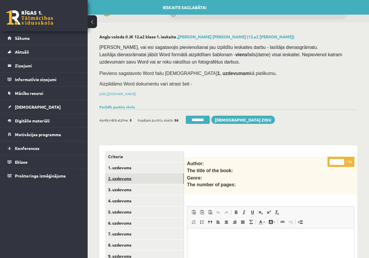
click at [142, 176] on link "2. uzdevums" at bounding box center [144, 178] width 79 height 11
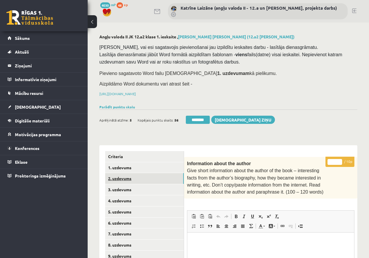
click at [137, 175] on link "2. uzdevums" at bounding box center [144, 178] width 79 height 11
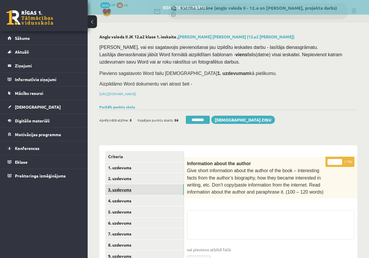
click at [133, 186] on link "3. uzdevums" at bounding box center [144, 189] width 79 height 11
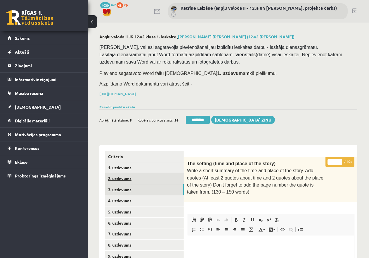
click at [134, 176] on link "2. uzdevums" at bounding box center [144, 178] width 79 height 11
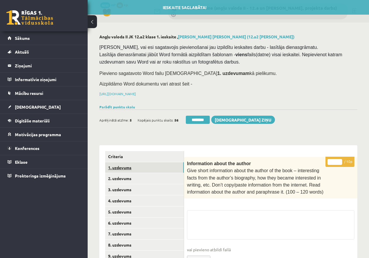
click at [133, 167] on link "1. uzdevums" at bounding box center [144, 167] width 79 height 11
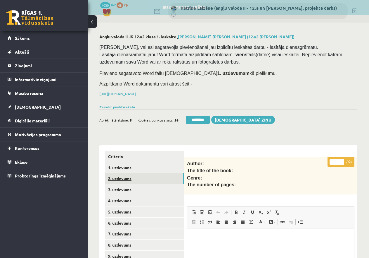
click at [132, 175] on link "2. uzdevums" at bounding box center [144, 178] width 79 height 11
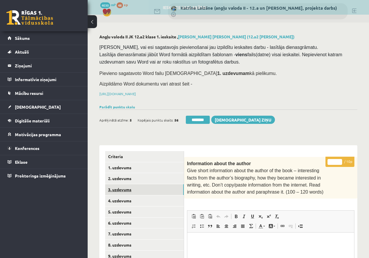
click at [132, 185] on link "3. uzdevums" at bounding box center [144, 189] width 79 height 11
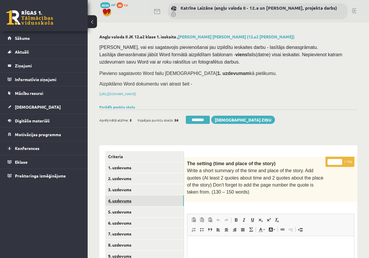
click at [126, 199] on link "4. uzdevums" at bounding box center [144, 200] width 79 height 11
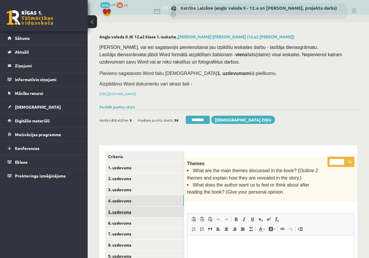
click at [129, 208] on link "5. uzdevums" at bounding box center [144, 211] width 79 height 11
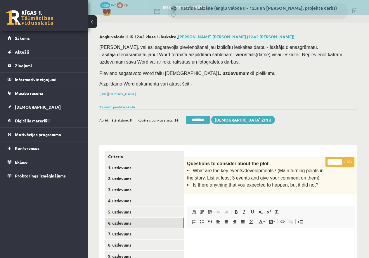
click at [132, 220] on link "6. uzdevums" at bounding box center [144, 222] width 79 height 11
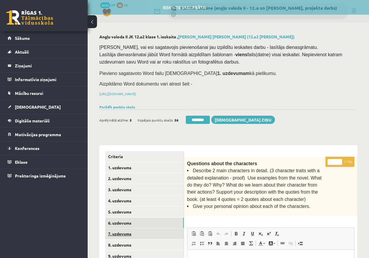
click at [134, 230] on link "7. uzdevums" at bounding box center [144, 233] width 79 height 11
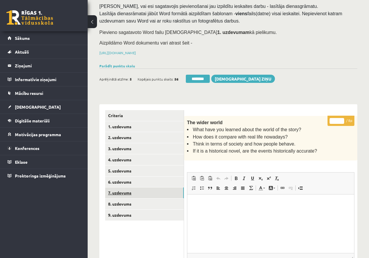
scroll to position [58, 0]
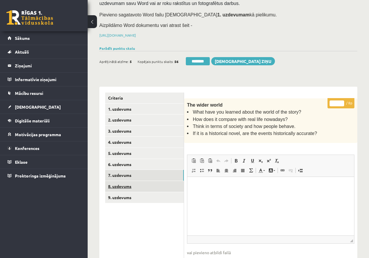
click at [131, 186] on link "8. uzdevums" at bounding box center [144, 186] width 79 height 11
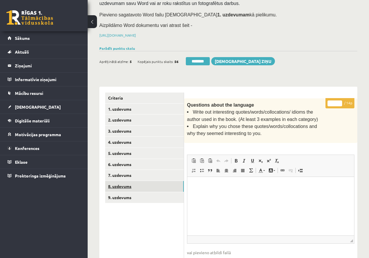
scroll to position [0, 0]
click at [126, 195] on link "9. uzdevums" at bounding box center [144, 197] width 79 height 11
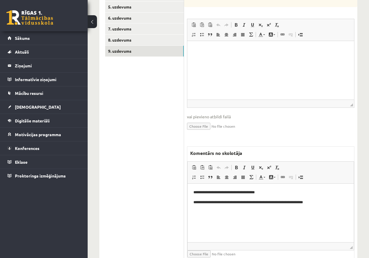
click at [279, 194] on p "**********" at bounding box center [271, 192] width 155 height 6
click at [325, 202] on p "**********" at bounding box center [271, 202] width 155 height 6
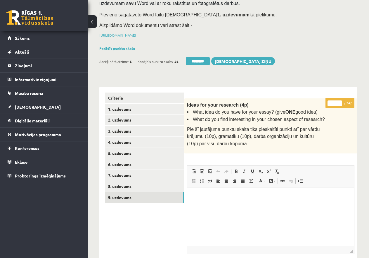
drag, startPoint x: 335, startPoint y: 101, endPoint x: 327, endPoint y: 102, distance: 8.2
click at [327, 101] on p "* / 34p" at bounding box center [340, 103] width 29 height 10
type input "**"
click at [139, 193] on link "9. uzdevums" at bounding box center [144, 197] width 79 height 11
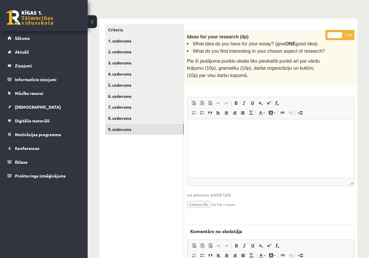
scroll to position [117, 0]
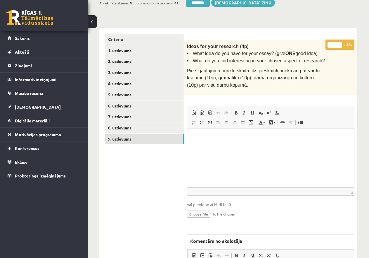
type input "**"
click at [341, 45] on input "**" at bounding box center [335, 45] width 15 height 6
click at [126, 135] on link "9. uzdevums" at bounding box center [144, 138] width 79 height 11
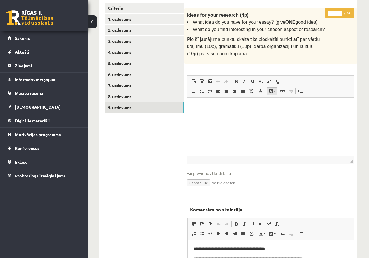
scroll to position [228, 0]
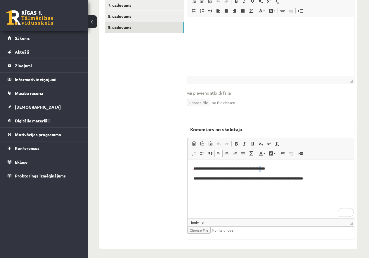
click at [270, 168] on p "**********" at bounding box center [271, 168] width 155 height 6
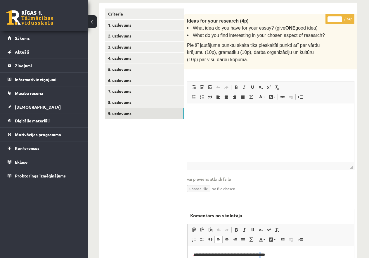
scroll to position [141, 0]
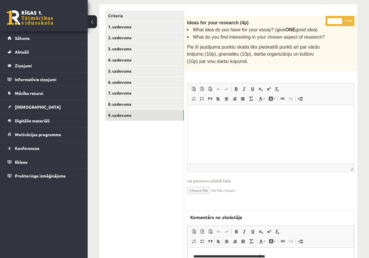
type input "**"
click at [341, 19] on input "**" at bounding box center [335, 21] width 15 height 6
click at [132, 92] on link "7. uzdevums" at bounding box center [144, 92] width 79 height 11
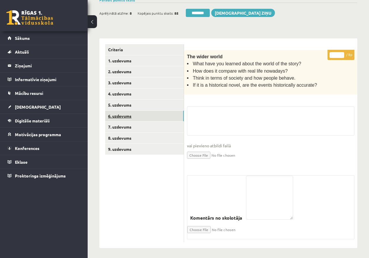
click at [135, 114] on link "6. uzdevums" at bounding box center [144, 116] width 79 height 11
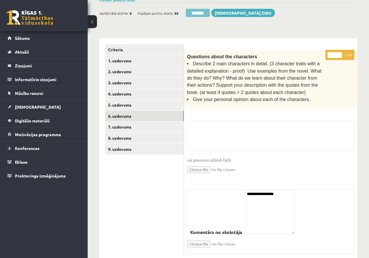
click at [197, 11] on input "********" at bounding box center [198, 13] width 24 height 8
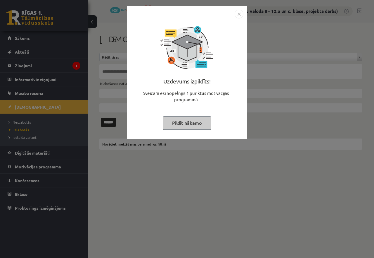
click at [182, 121] on button "Pildīt nākamo" at bounding box center [187, 122] width 48 height 13
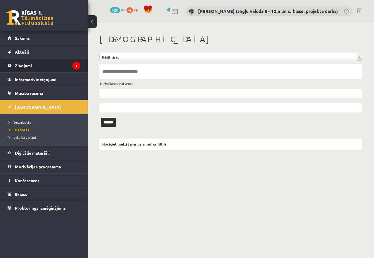
click at [52, 65] on legend "Ziņojumi 1" at bounding box center [47, 65] width 65 height 13
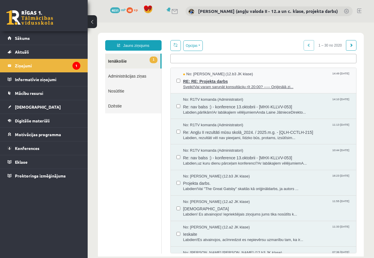
click at [197, 82] on span "RE: RE: Projekta darbs" at bounding box center [267, 80] width 168 height 7
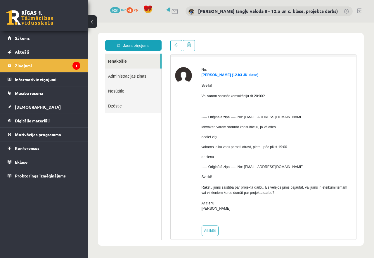
scroll to position [20, 0]
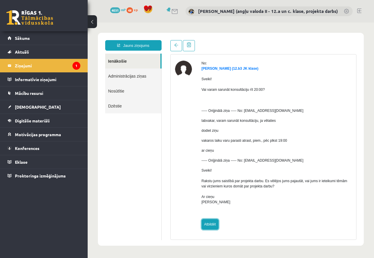
click at [212, 221] on link "Atbildēt" at bounding box center [210, 224] width 17 height 11
type input "**********"
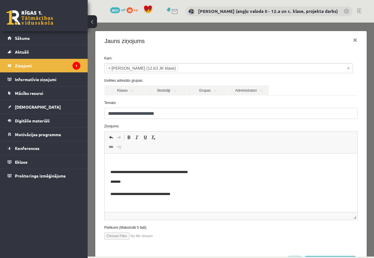
drag, startPoint x: 104, startPoint y: 155, endPoint x: 101, endPoint y: 28, distance: 127.2
click at [105, 155] on iframe at bounding box center [231, 182] width 253 height 58
click at [118, 159] on p "To enrich screen reader interactions, please activate Accessibility in Grammarl…" at bounding box center [230, 162] width 241 height 6
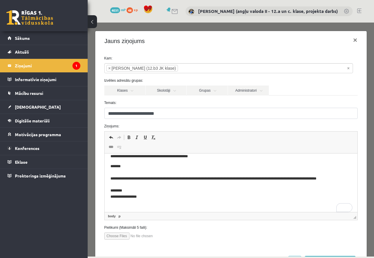
scroll to position [151, 0]
click at [349, 39] on button "×" at bounding box center [355, 40] width 13 height 16
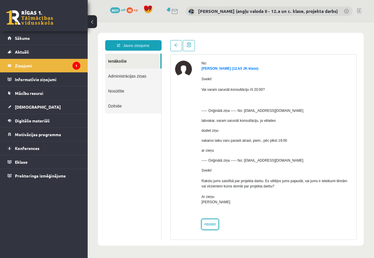
scroll to position [0, 0]
click at [38, 63] on legend "Ziņojumi 1" at bounding box center [47, 65] width 65 height 13
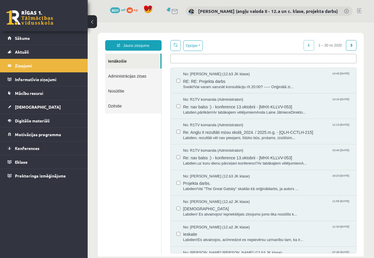
click at [119, 90] on link "Nosūtītie" at bounding box center [133, 90] width 56 height 15
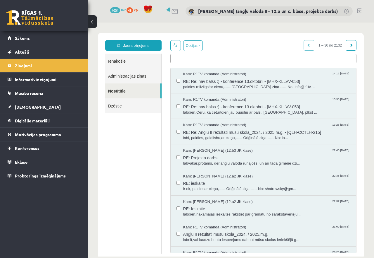
click at [120, 90] on link "Nosūtītie" at bounding box center [132, 90] width 55 height 15
click at [116, 60] on link "Ienākošie" at bounding box center [133, 61] width 56 height 15
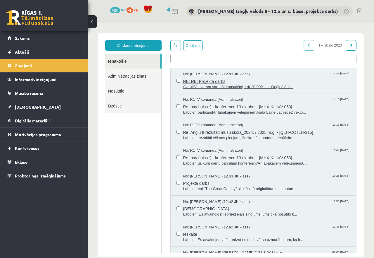
click at [218, 84] on span "Sveiki!Vai varam sarunāt konsultāciju rīt 20:00? ----- Oriģinālā zi..." at bounding box center [267, 87] width 168 height 6
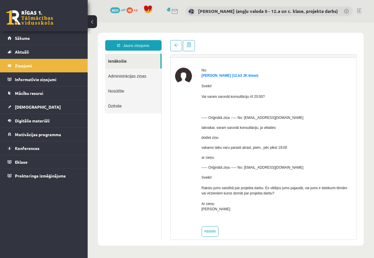
scroll to position [20, 0]
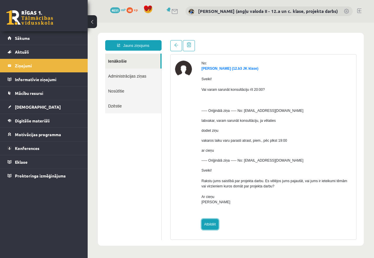
click at [209, 223] on link "Atbildēt" at bounding box center [210, 224] width 17 height 11
type input "**********"
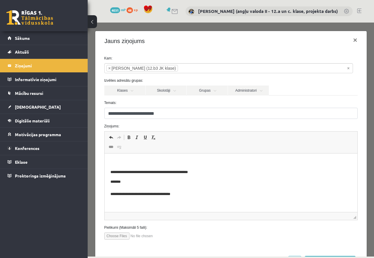
drag, startPoint x: 135, startPoint y: 163, endPoint x: 155, endPoint y: 160, distance: 20.2
click at [135, 164] on p "Editor, wiswyg-editor-47434143811780-1760356636-958" at bounding box center [230, 162] width 241 height 6
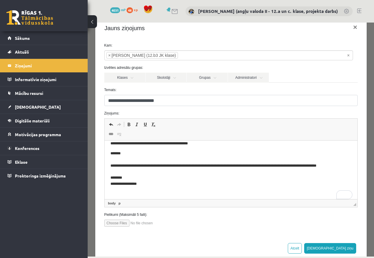
scroll to position [25, 0]
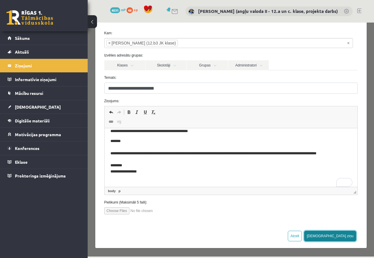
click at [343, 236] on button "[DEMOGRAPHIC_DATA] ziņu" at bounding box center [330, 235] width 52 height 11
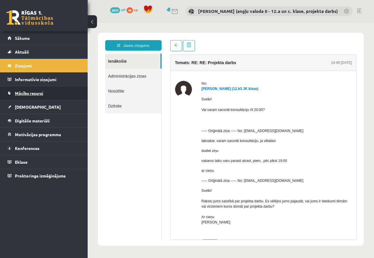
scroll to position [0, 0]
click at [23, 63] on legend "Ziņojumi 1" at bounding box center [47, 65] width 65 height 13
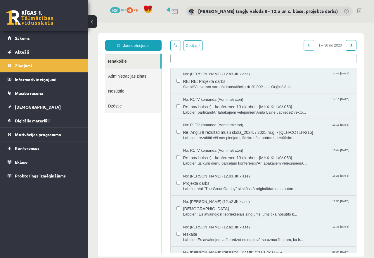
click at [126, 89] on link "Nosūtītie" at bounding box center [133, 90] width 56 height 15
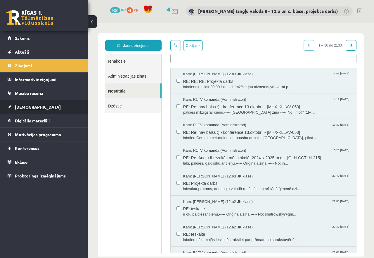
click at [24, 106] on span "[DEMOGRAPHIC_DATA]" at bounding box center [38, 106] width 46 height 5
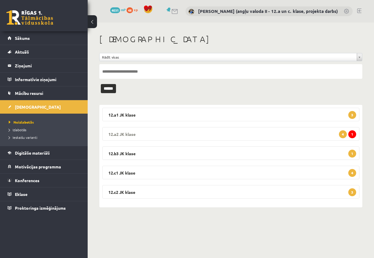
click at [260, 133] on legend "12.a2 JK klase 1 4" at bounding box center [230, 133] width 257 height 13
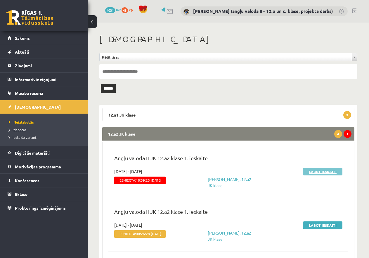
click at [329, 169] on link "Labot ieskaiti" at bounding box center [322, 172] width 39 height 8
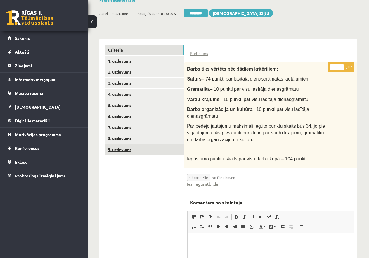
scroll to position [29, 0]
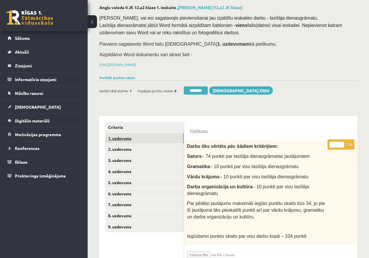
click at [124, 136] on link "1. uzdevums" at bounding box center [144, 138] width 79 height 11
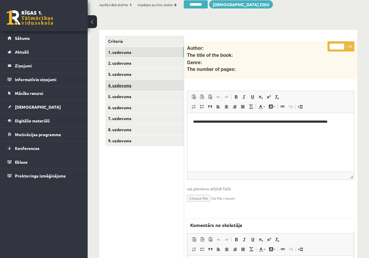
scroll to position [117, 0]
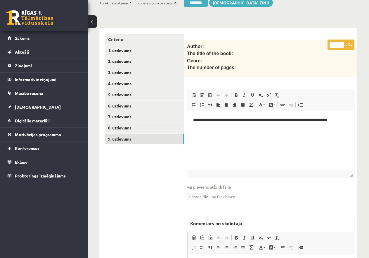
click at [125, 137] on link "9. uzdevums" at bounding box center [144, 138] width 79 height 11
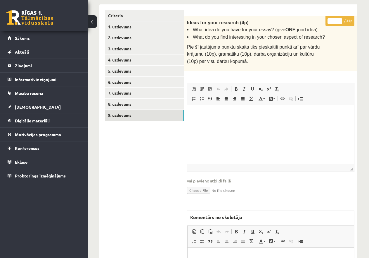
scroll to position [82, 0]
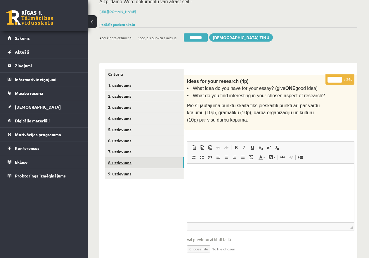
click at [123, 160] on link "8. uzdevums" at bounding box center [144, 162] width 79 height 11
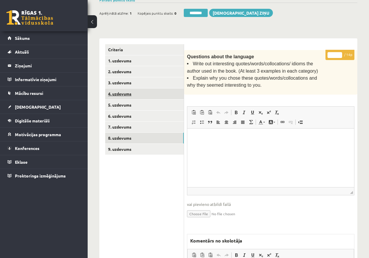
scroll to position [48, 0]
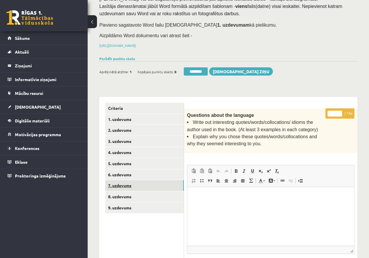
click at [127, 181] on link "7. uzdevums" at bounding box center [144, 185] width 79 height 11
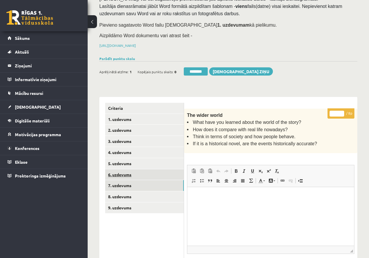
scroll to position [0, 0]
click at [120, 172] on link "6. uzdevums" at bounding box center [144, 174] width 79 height 11
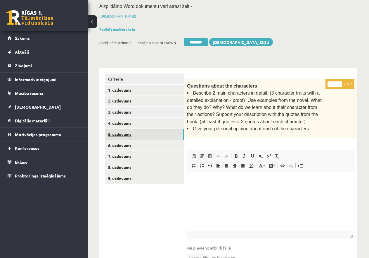
click at [126, 133] on link "5. uzdevums" at bounding box center [144, 134] width 79 height 11
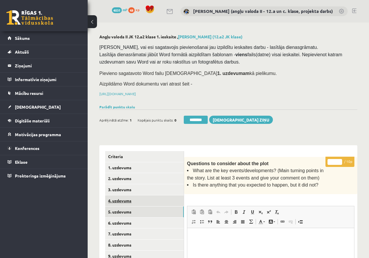
click at [123, 197] on link "4. uzdevums" at bounding box center [144, 200] width 79 height 11
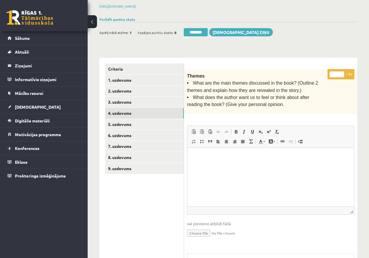
scroll to position [88, 0]
click at [126, 101] on link "3. uzdevums" at bounding box center [144, 101] width 79 height 11
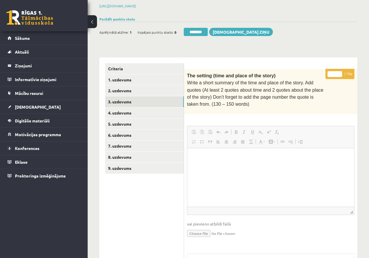
scroll to position [0, 0]
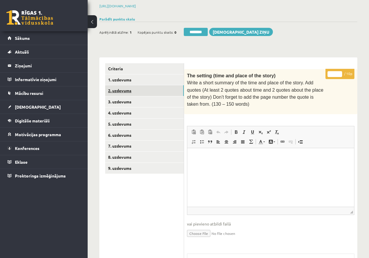
click at [116, 88] on link "2. uzdevums" at bounding box center [144, 90] width 79 height 11
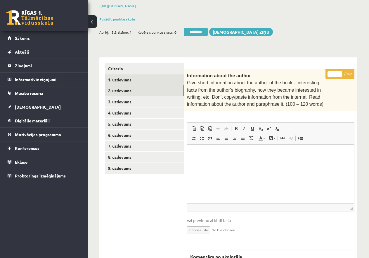
click at [126, 78] on link "1. uzdevums" at bounding box center [144, 79] width 79 height 11
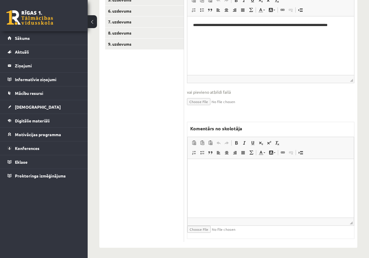
click at [212, 173] on html at bounding box center [271, 168] width 166 height 18
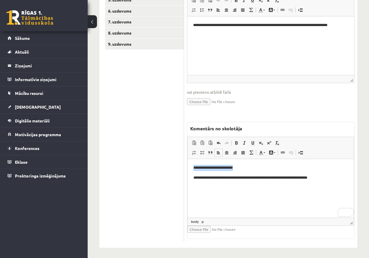
drag, startPoint x: 246, startPoint y: 165, endPoint x: 192, endPoint y: 162, distance: 54.8
click at [192, 162] on html "**********" at bounding box center [271, 172] width 166 height 27
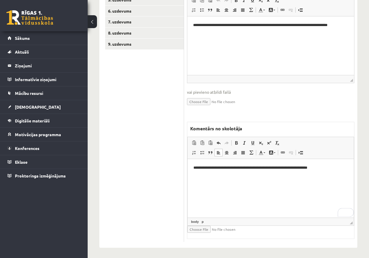
click at [199, 167] on p "**********" at bounding box center [271, 168] width 155 height 6
click at [334, 166] on p "**********" at bounding box center [271, 168] width 155 height 6
click at [333, 166] on p "**********" at bounding box center [271, 168] width 155 height 6
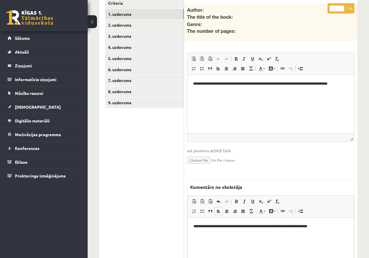
scroll to position [212, 0]
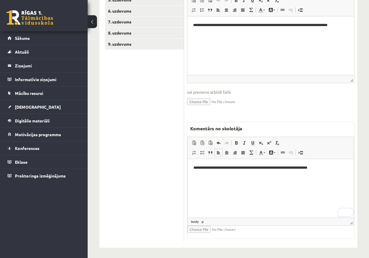
click at [335, 168] on p "**********" at bounding box center [271, 168] width 155 height 6
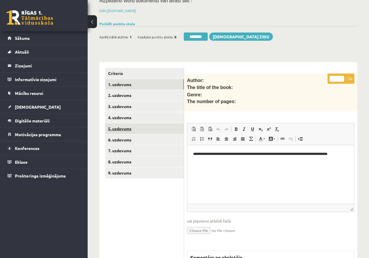
scroll to position [65, 0]
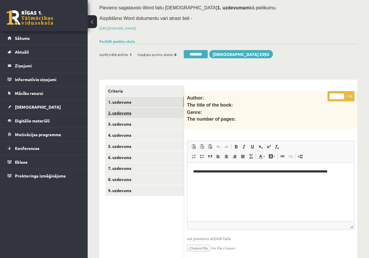
click at [121, 112] on link "2. uzdevums" at bounding box center [144, 112] width 79 height 11
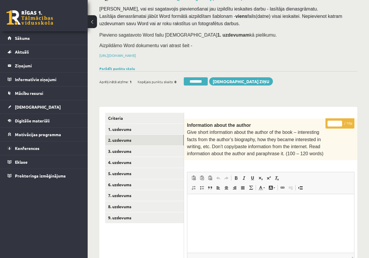
scroll to position [153, 0]
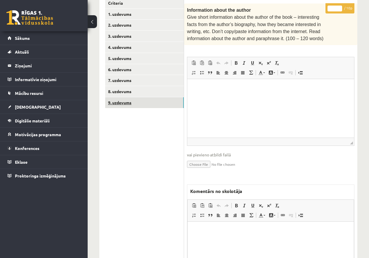
click at [125, 101] on link "9. uzdevums" at bounding box center [144, 102] width 79 height 11
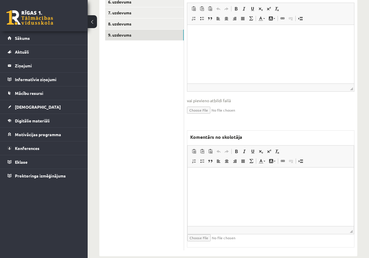
scroll to position [228, 0]
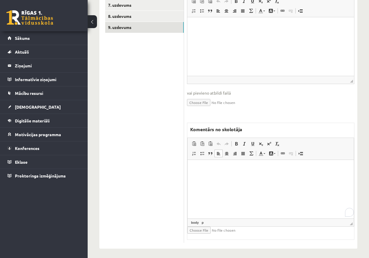
drag, startPoint x: 201, startPoint y: 170, endPoint x: 206, endPoint y: 171, distance: 5.2
click at [201, 170] on p "To enrich screen reader interactions, please activate Accessibility in Grammarl…" at bounding box center [271, 168] width 155 height 6
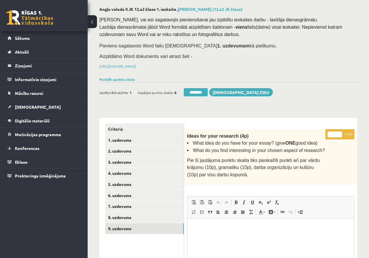
scroll to position [24, 0]
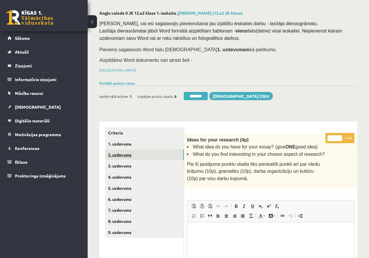
click at [115, 151] on link "2. uzdevums" at bounding box center [144, 154] width 79 height 11
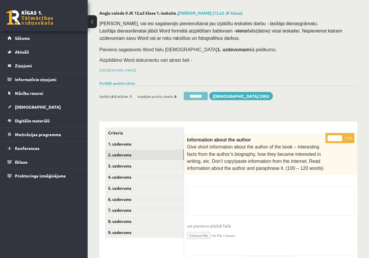
click at [198, 93] on input "********" at bounding box center [196, 96] width 24 height 8
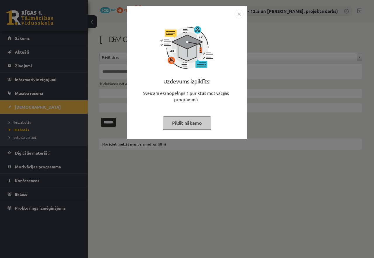
click at [196, 120] on button "Pildīt nākamo" at bounding box center [187, 122] width 48 height 13
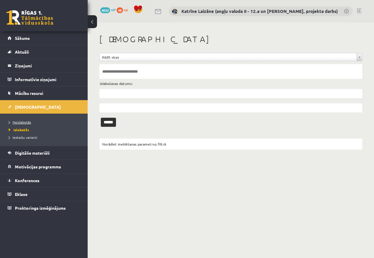
click at [18, 121] on span "Neizlabotās" at bounding box center [20, 122] width 22 height 5
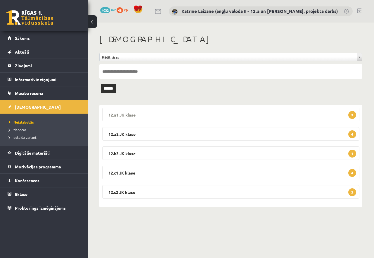
click at [221, 111] on legend "12.a1 JK klase 3" at bounding box center [230, 114] width 257 height 13
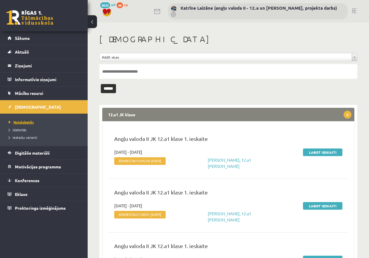
click at [24, 121] on span "Neizlabotās" at bounding box center [21, 122] width 25 height 5
